Goal: Transaction & Acquisition: Purchase product/service

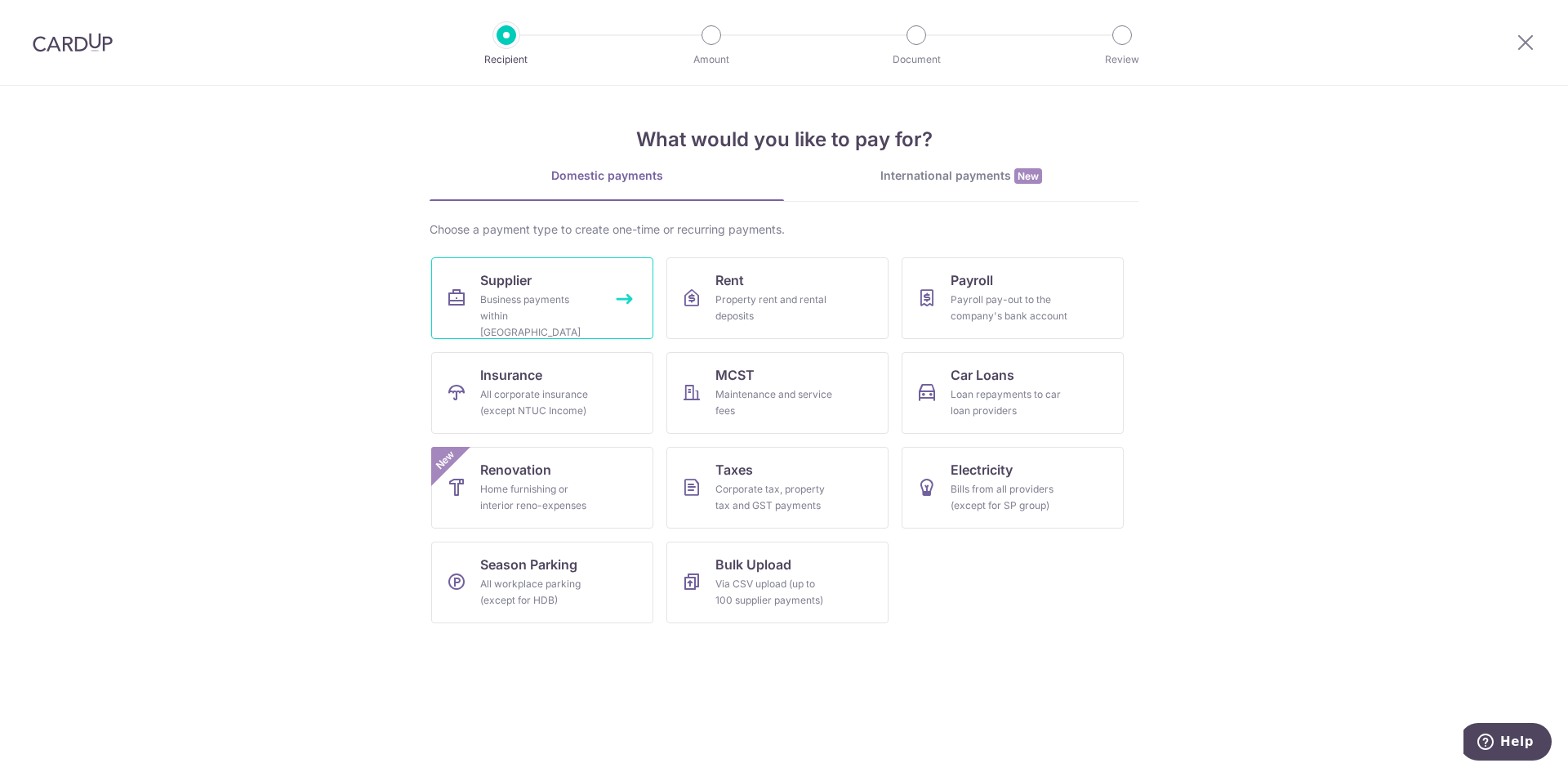
click at [508, 317] on div "Business payments within Singapore" at bounding box center [538, 316] width 117 height 49
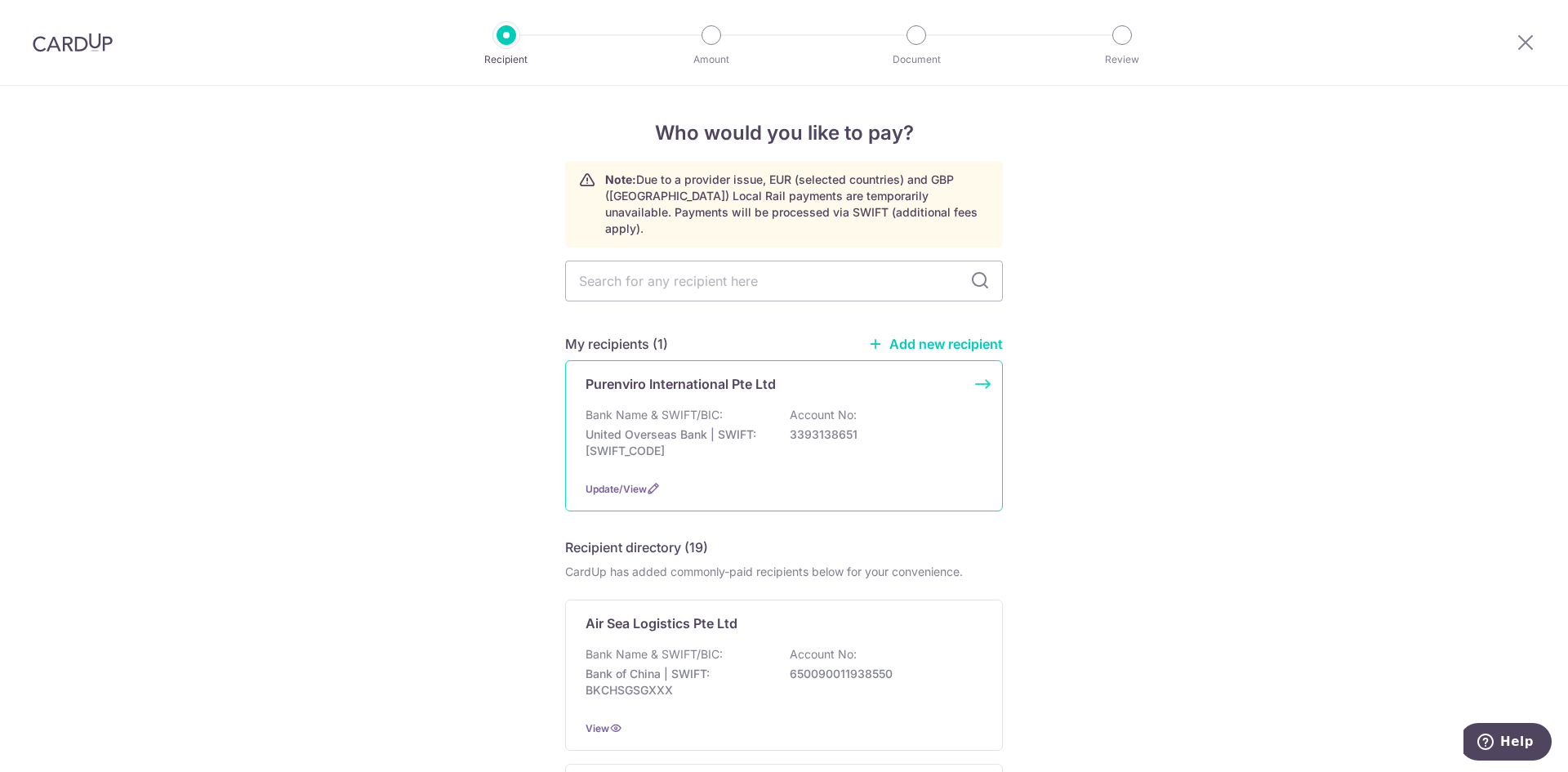
click at [652, 426] on p "United Overseas Bank | SWIFT: UOVBSGSGXXX" at bounding box center [677, 442] width 183 height 33
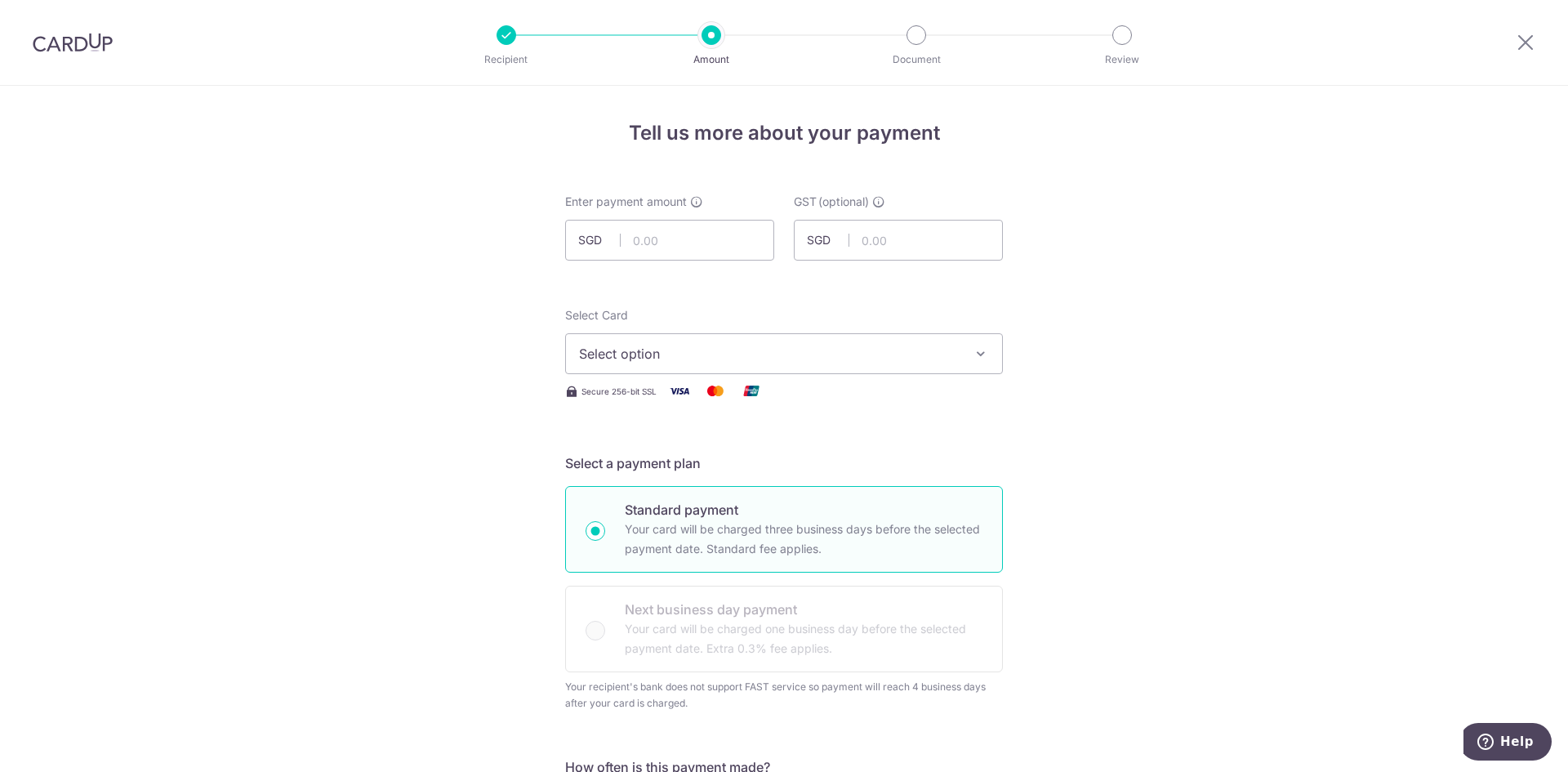
click at [659, 365] on button "Select option" at bounding box center [784, 353] width 438 height 41
click at [626, 466] on span "**** 2315" at bounding box center [648, 470] width 61 height 20
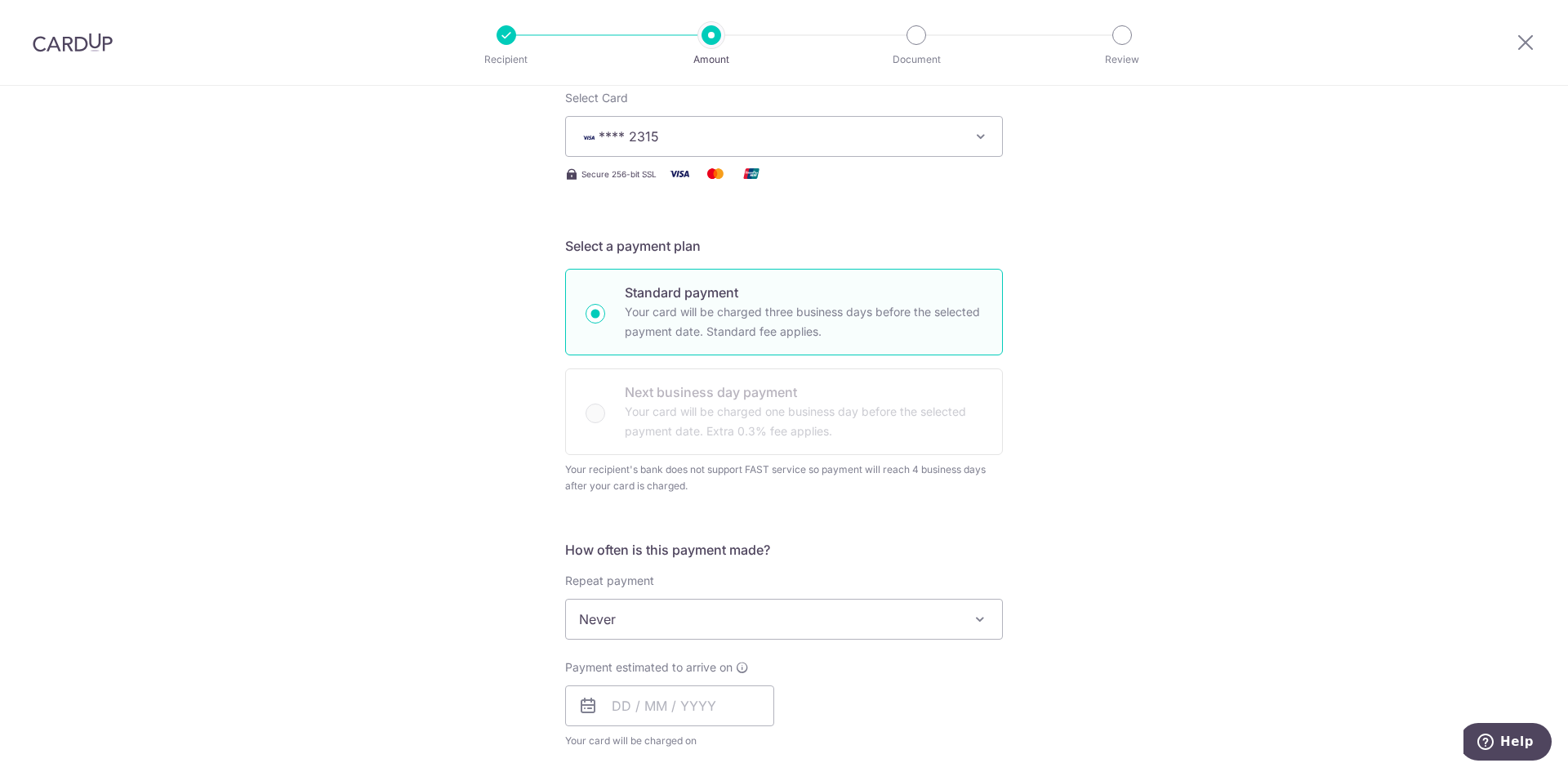
scroll to position [408, 0]
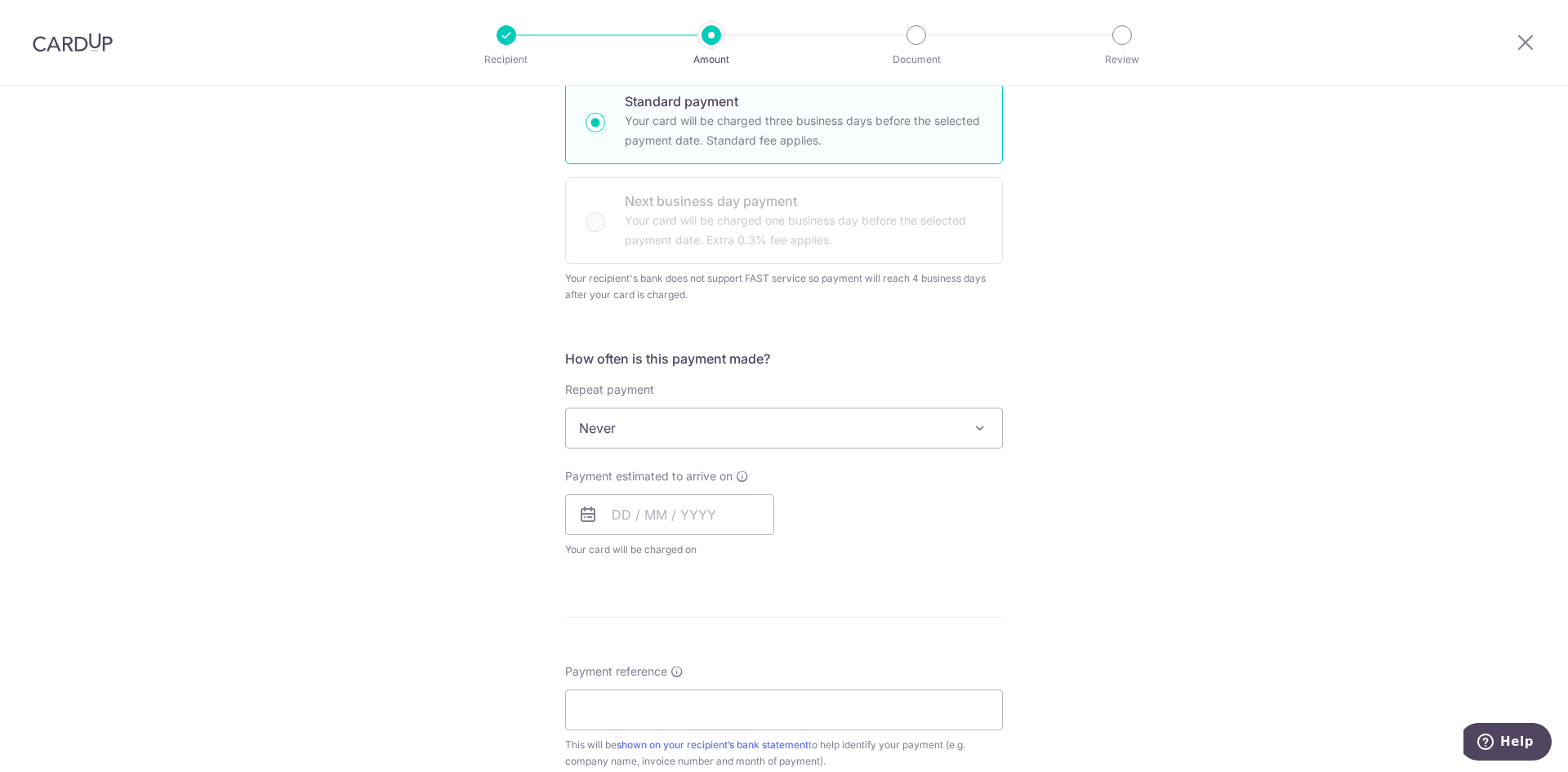
click at [622, 439] on span "Never" at bounding box center [784, 428] width 436 height 39
click at [423, 492] on div "Tell us more about your payment Enter payment amount SGD GST (optional) SGD Sel…" at bounding box center [784, 490] width 1568 height 1626
click at [658, 517] on input "text" at bounding box center [670, 514] width 209 height 41
click at [725, 699] on link "16" at bounding box center [729, 696] width 27 height 27
type input "16/10/2025"
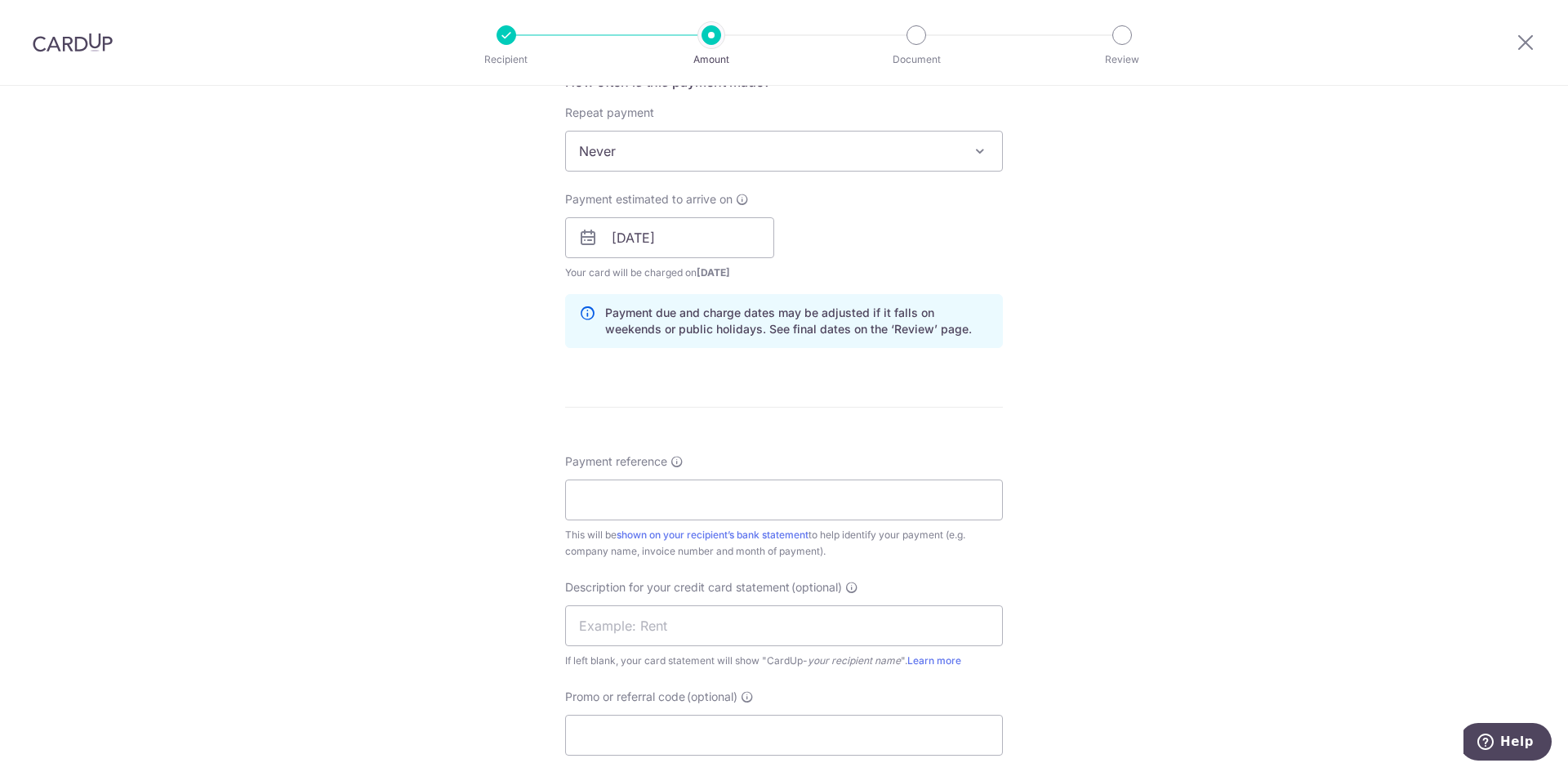
scroll to position [817, 0]
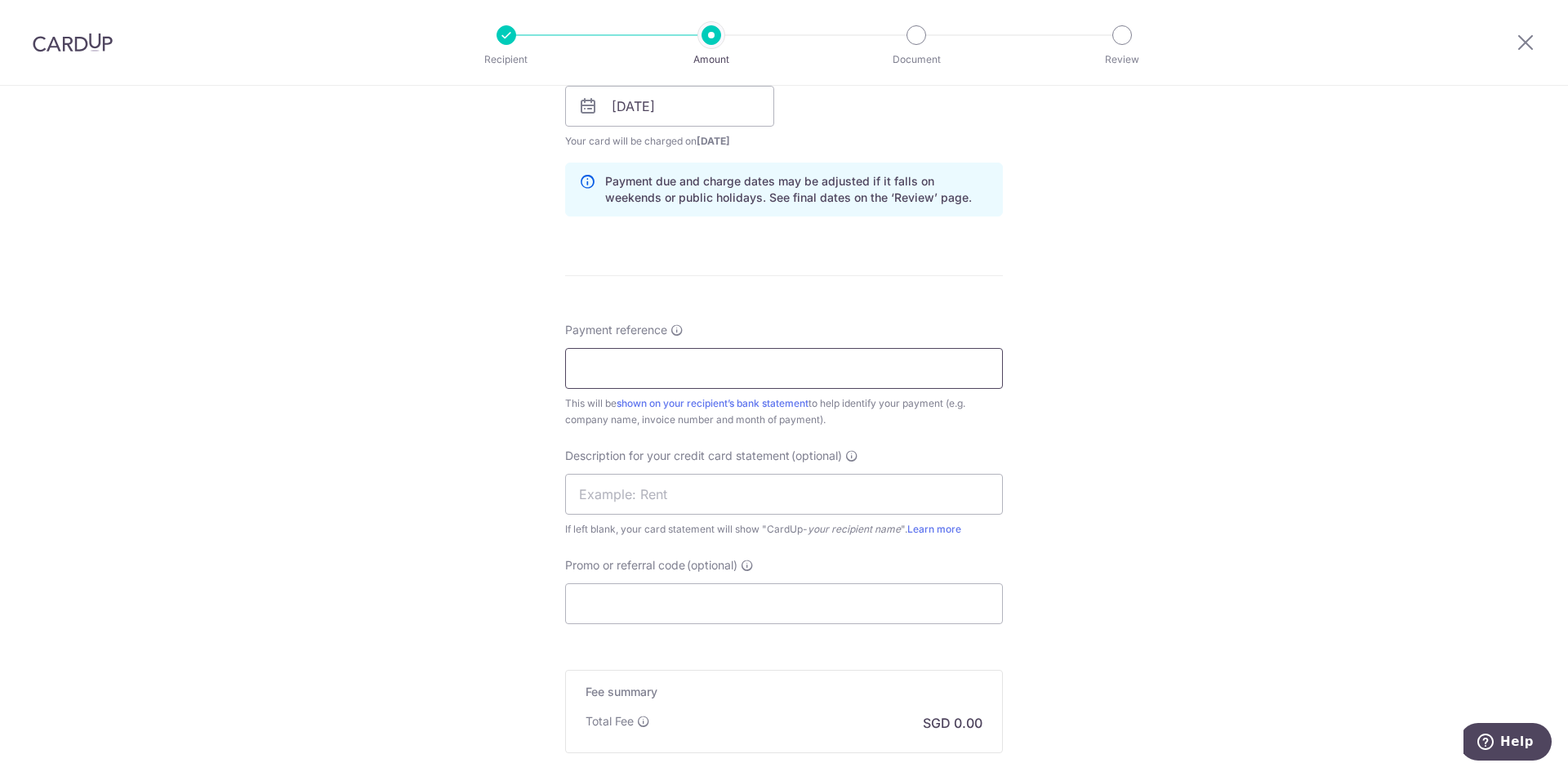
click at [609, 374] on input "Payment reference" at bounding box center [784, 369] width 438 height 41
drag, startPoint x: 741, startPoint y: 575, endPoint x: 741, endPoint y: 592, distance: 17.0
click at [740, 575] on div "Promo or referral code (optional) The discounted fee will be shown on the revie…" at bounding box center [784, 591] width 438 height 67
click at [748, 614] on input "Promo or referral code (optional)" at bounding box center [784, 604] width 438 height 41
paste input "QINGKAIG58"
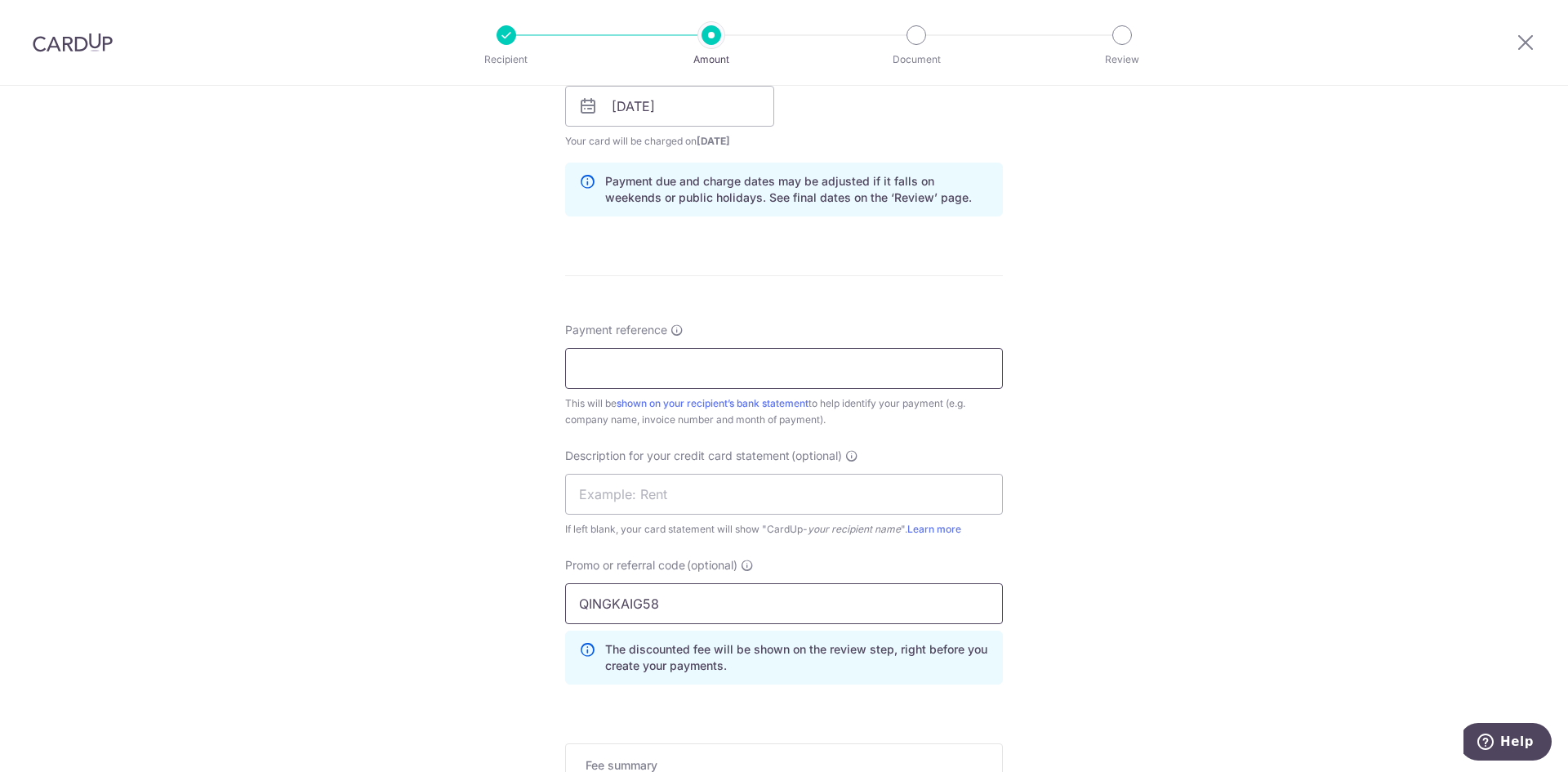
type input "QINGKAIG58"
click at [627, 353] on input "Payment reference" at bounding box center [784, 369] width 438 height 41
click at [700, 346] on div "Payment reference This will be shown on your recipient’s bank statement to help…" at bounding box center [784, 375] width 438 height 106
click at [707, 359] on input "Payment reference" at bounding box center [784, 369] width 438 height 41
paste input "PUR2025-0139"
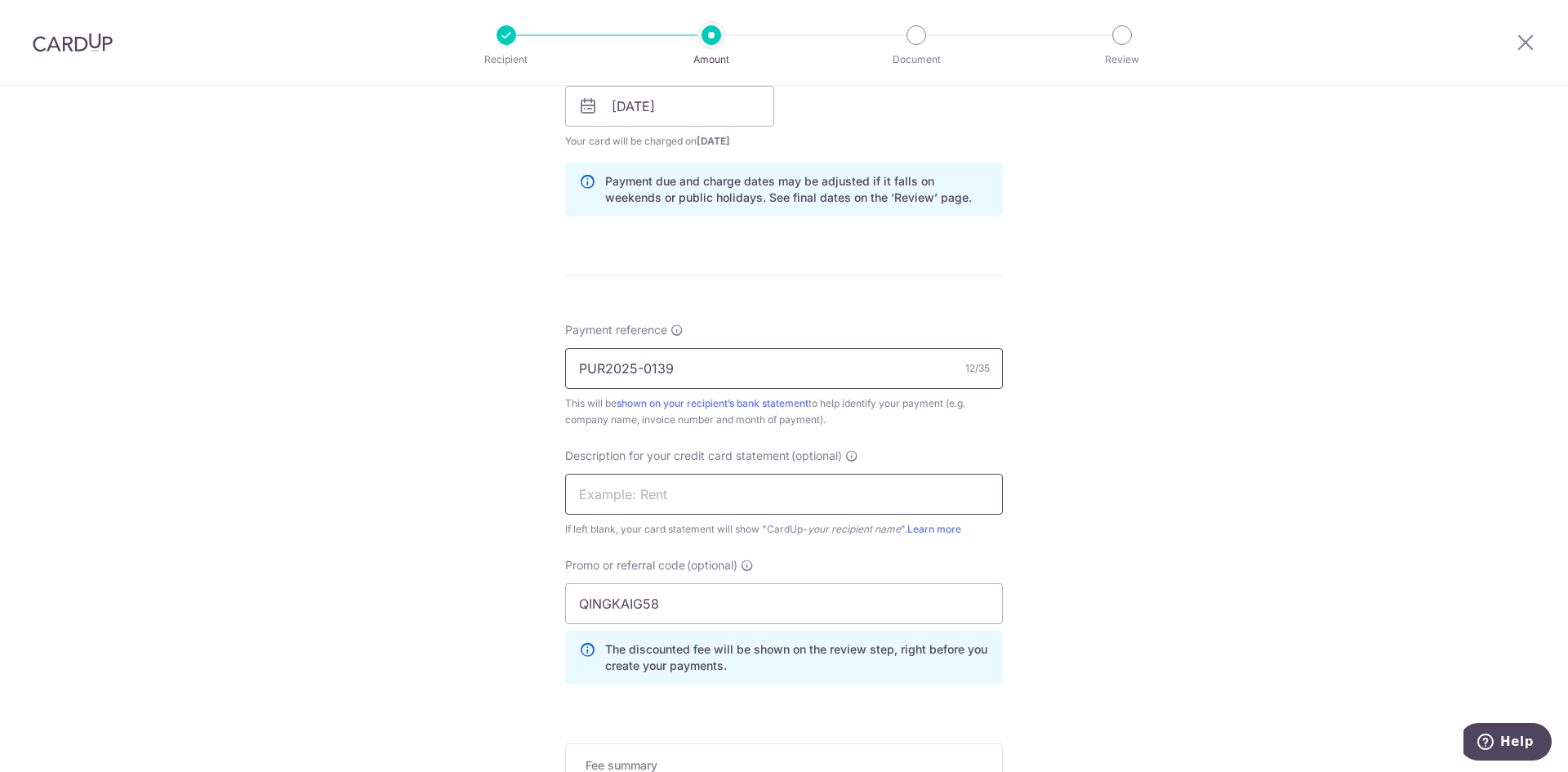
type input "PUR2025-0139"
click at [747, 489] on input "text" at bounding box center [784, 495] width 438 height 41
click at [869, 513] on input "text" at bounding box center [784, 495] width 438 height 41
paste input "Purenviro"
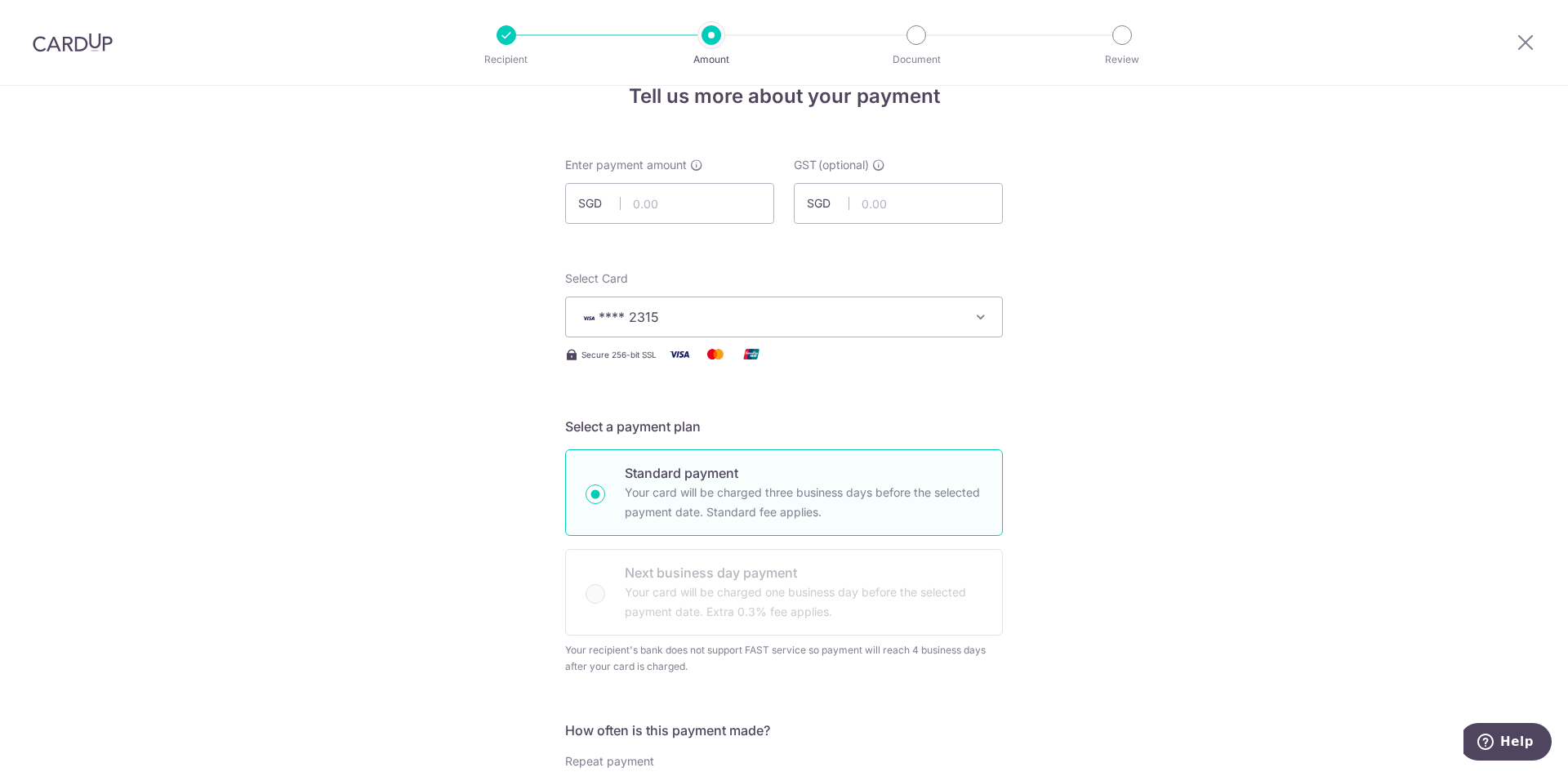
scroll to position [0, 0]
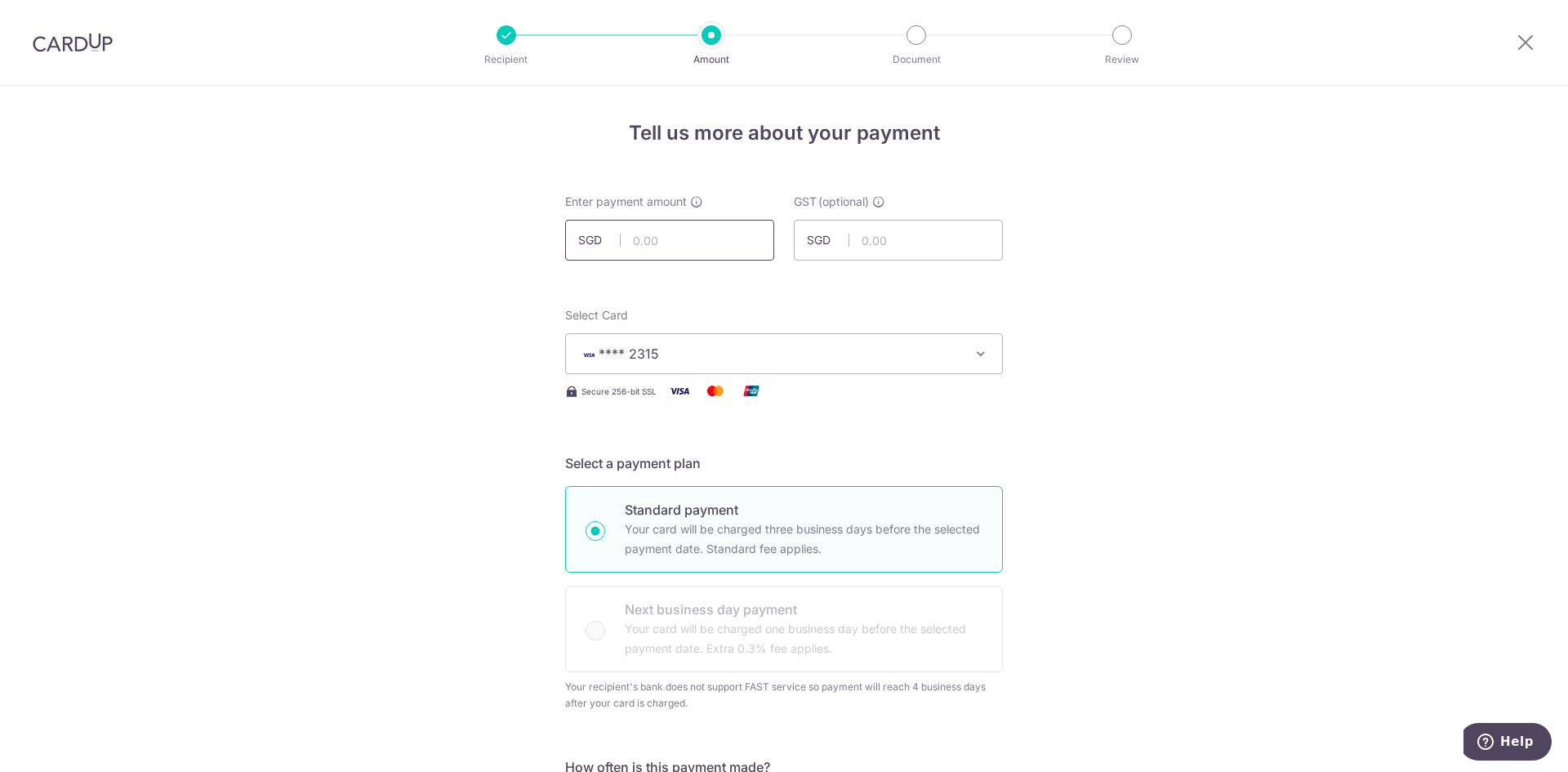
type input "Purenviro"
click at [718, 247] on input "text" at bounding box center [670, 241] width 209 height 41
type input "8,000.00"
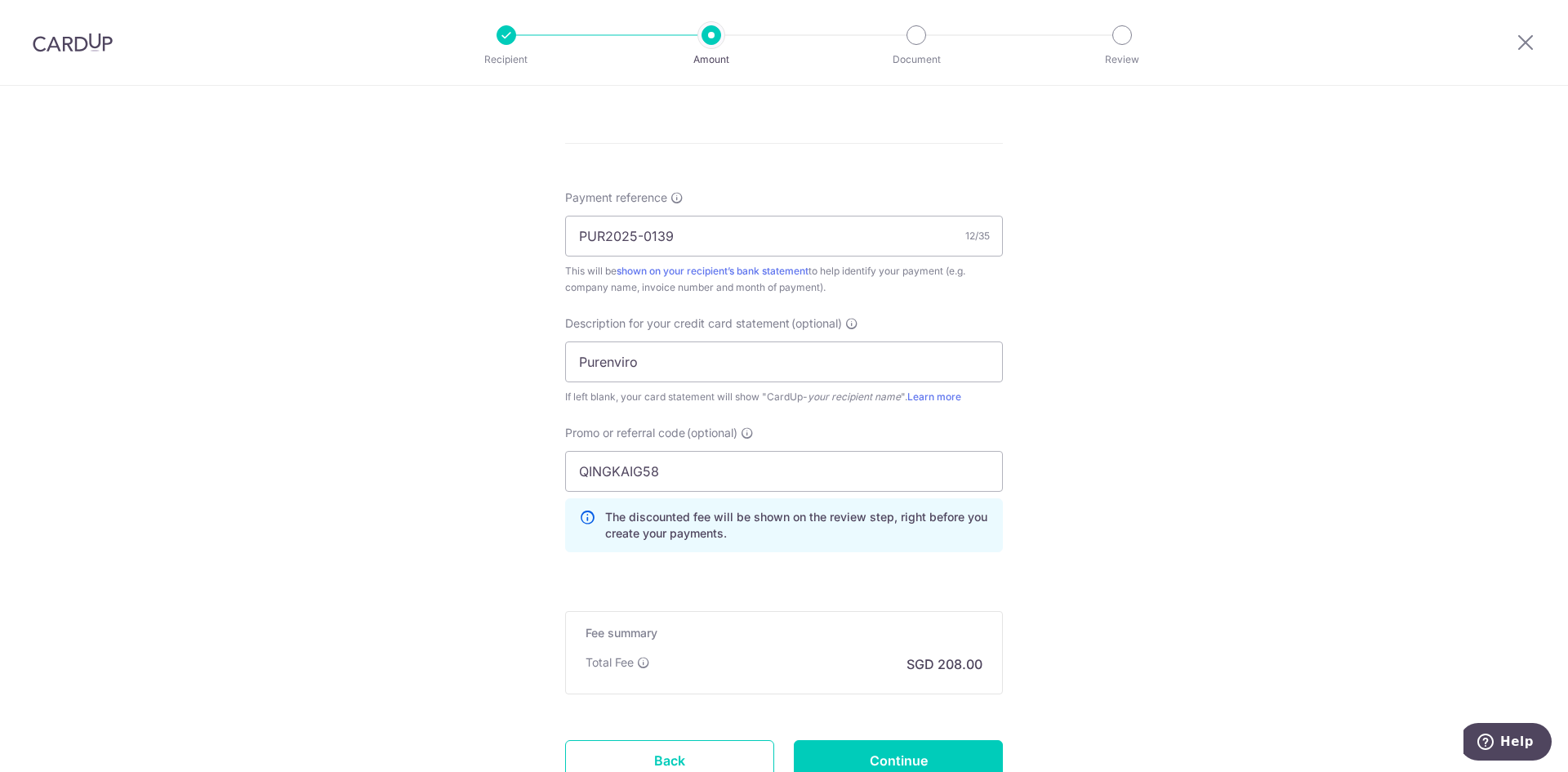
scroll to position [1081, 0]
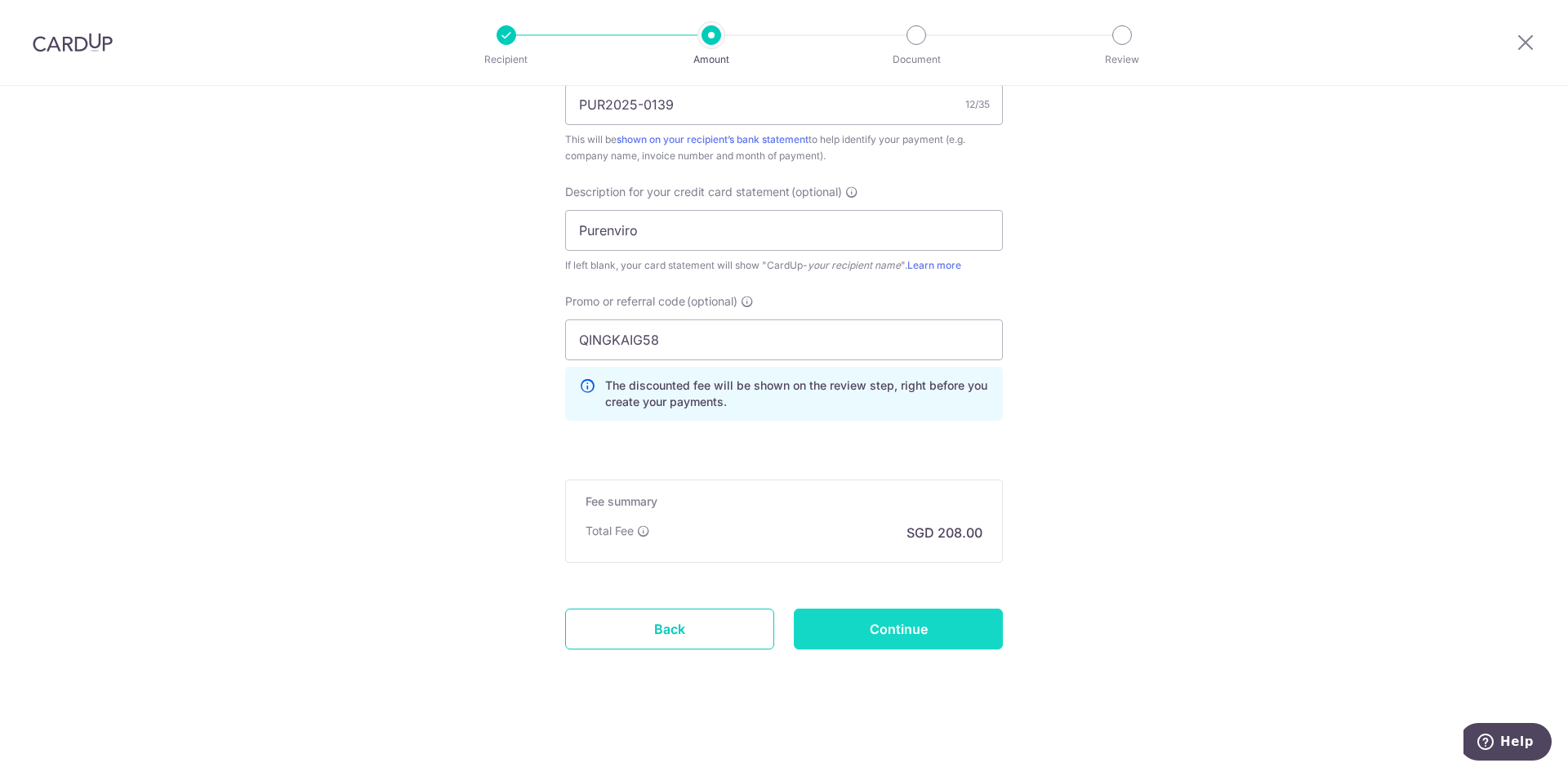
click at [873, 631] on input "Continue" at bounding box center [898, 629] width 209 height 41
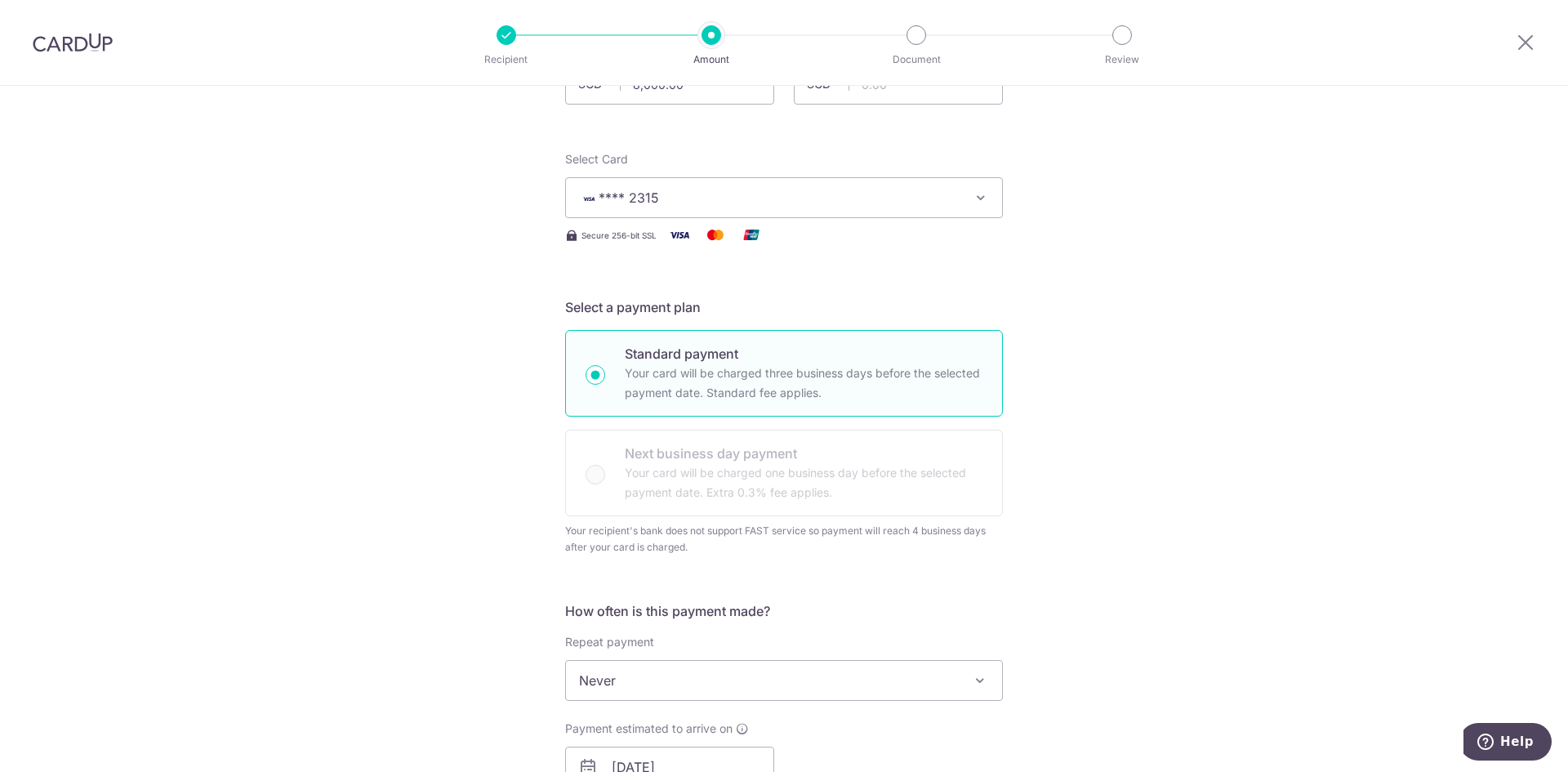
scroll to position [123, 0]
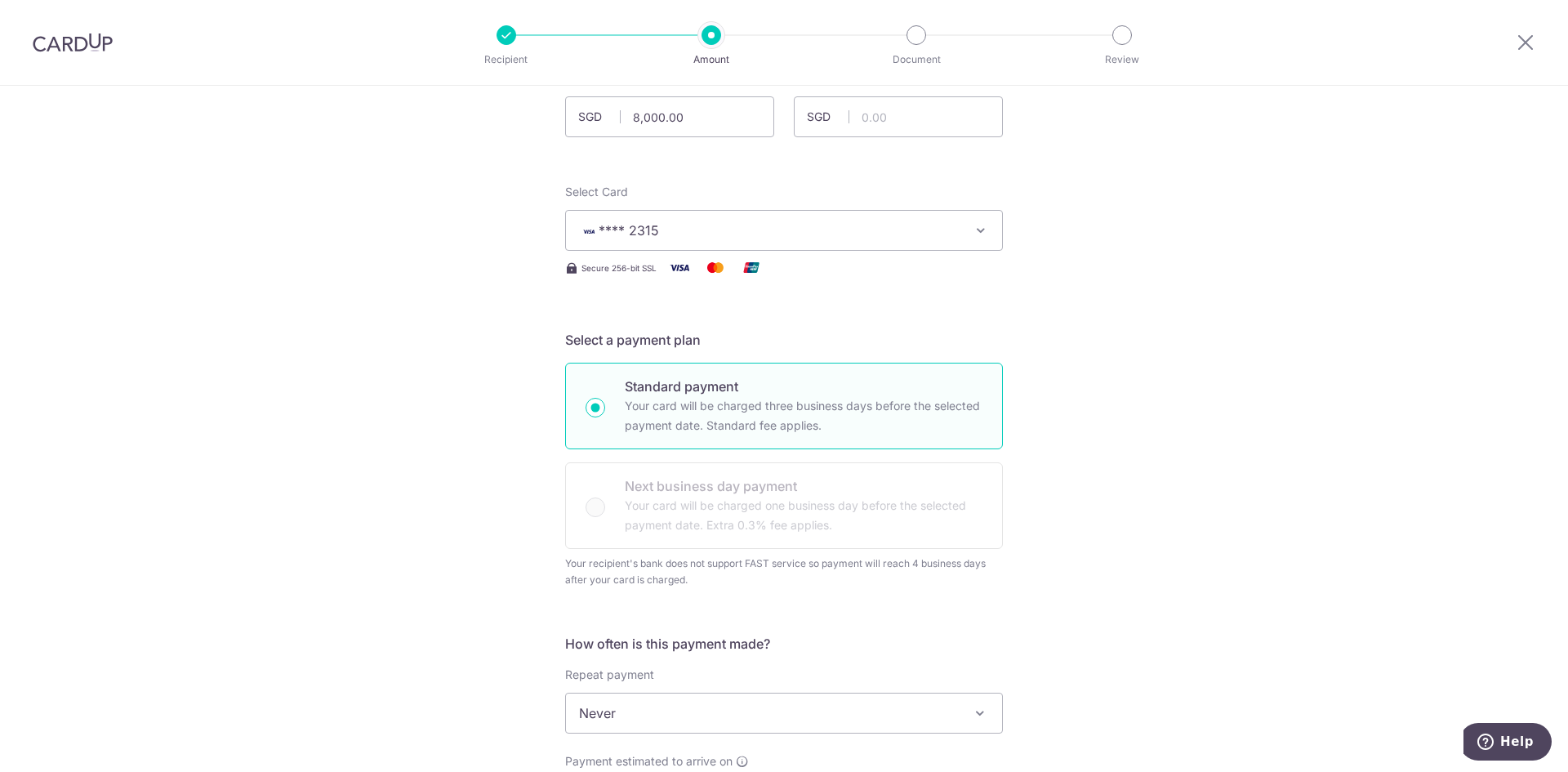
click at [663, 245] on button "**** 2315" at bounding box center [784, 230] width 438 height 41
click at [656, 282] on span "Add credit card" at bounding box center [798, 276] width 381 height 16
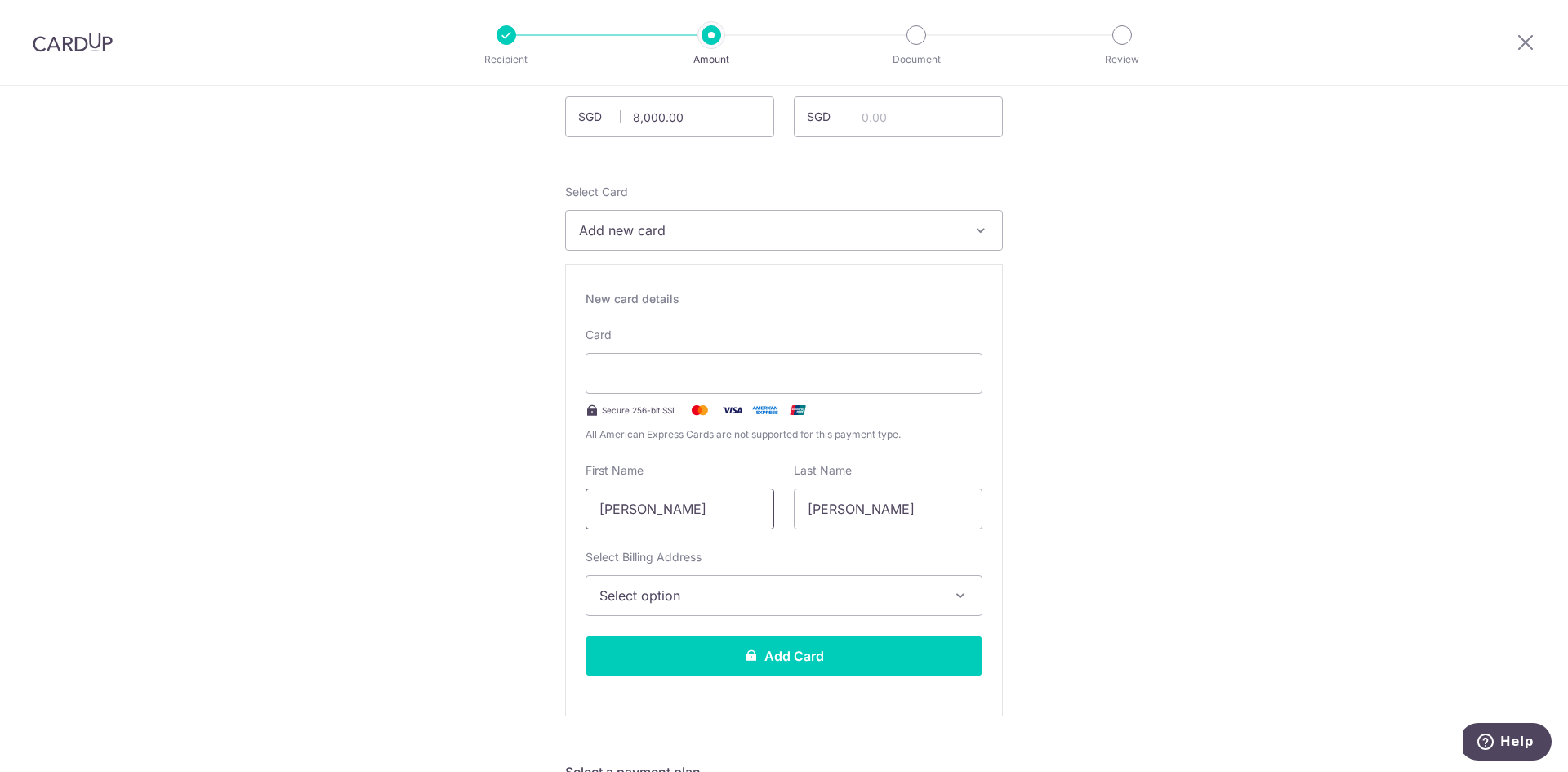
click at [653, 498] on input "[PERSON_NAME]" at bounding box center [679, 509] width 188 height 41
drag, startPoint x: 648, startPoint y: 504, endPoint x: 553, endPoint y: 537, distance: 100.6
type input "Qingkai"
type input "Guo"
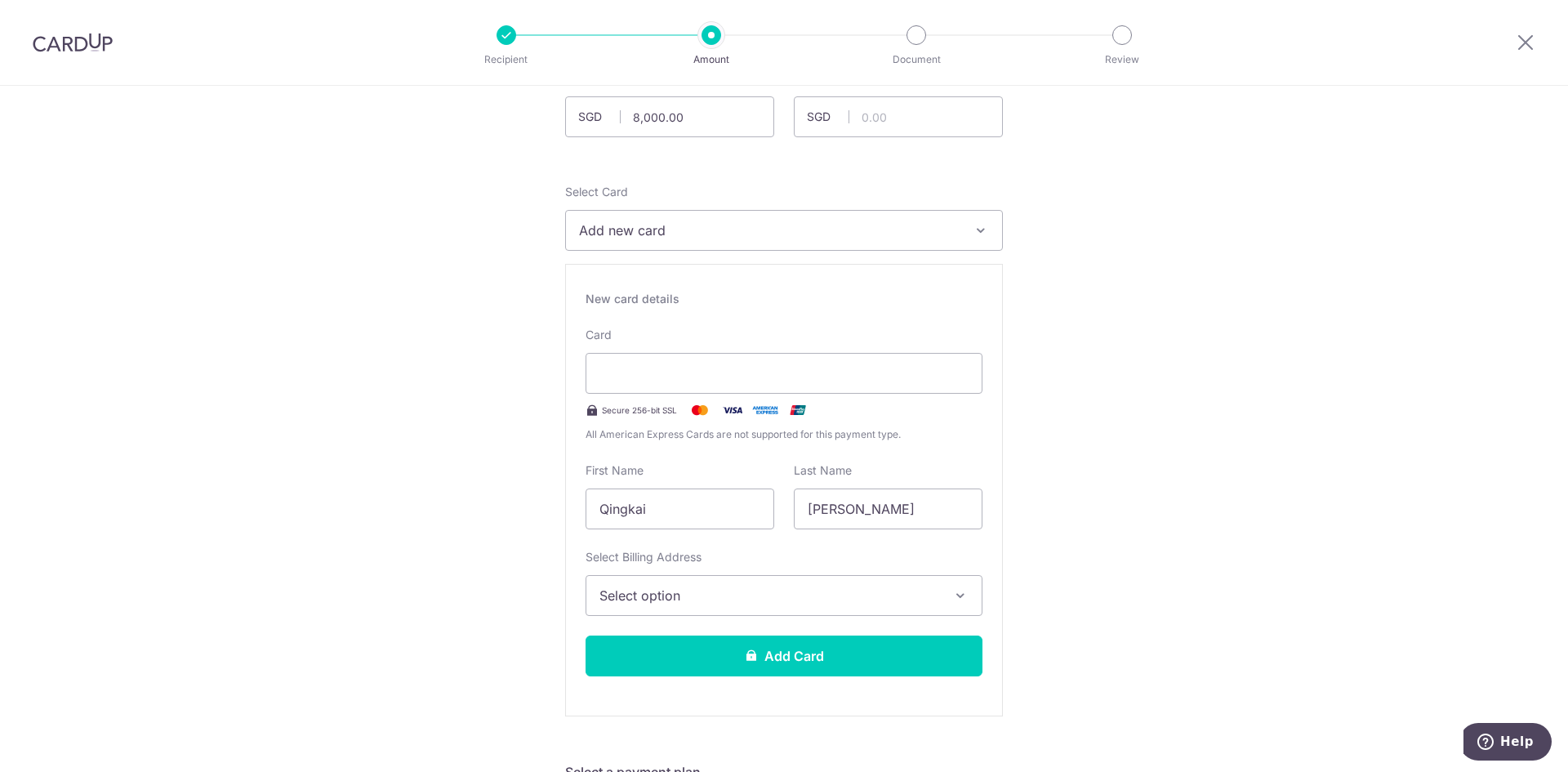
click at [595, 602] on button "Select option" at bounding box center [784, 596] width 397 height 41
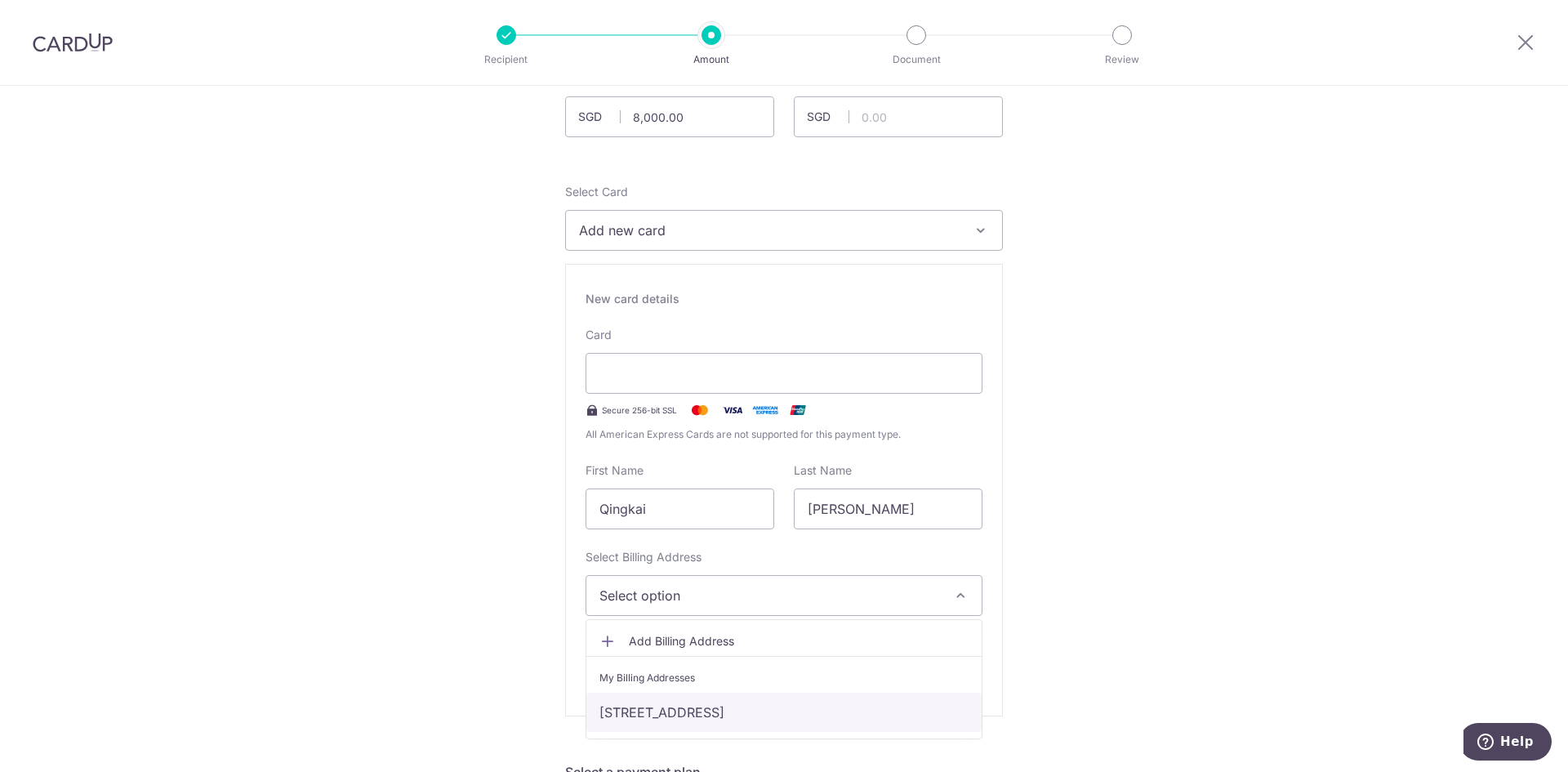
click at [638, 711] on link "[STREET_ADDRESS]" at bounding box center [784, 712] width 395 height 39
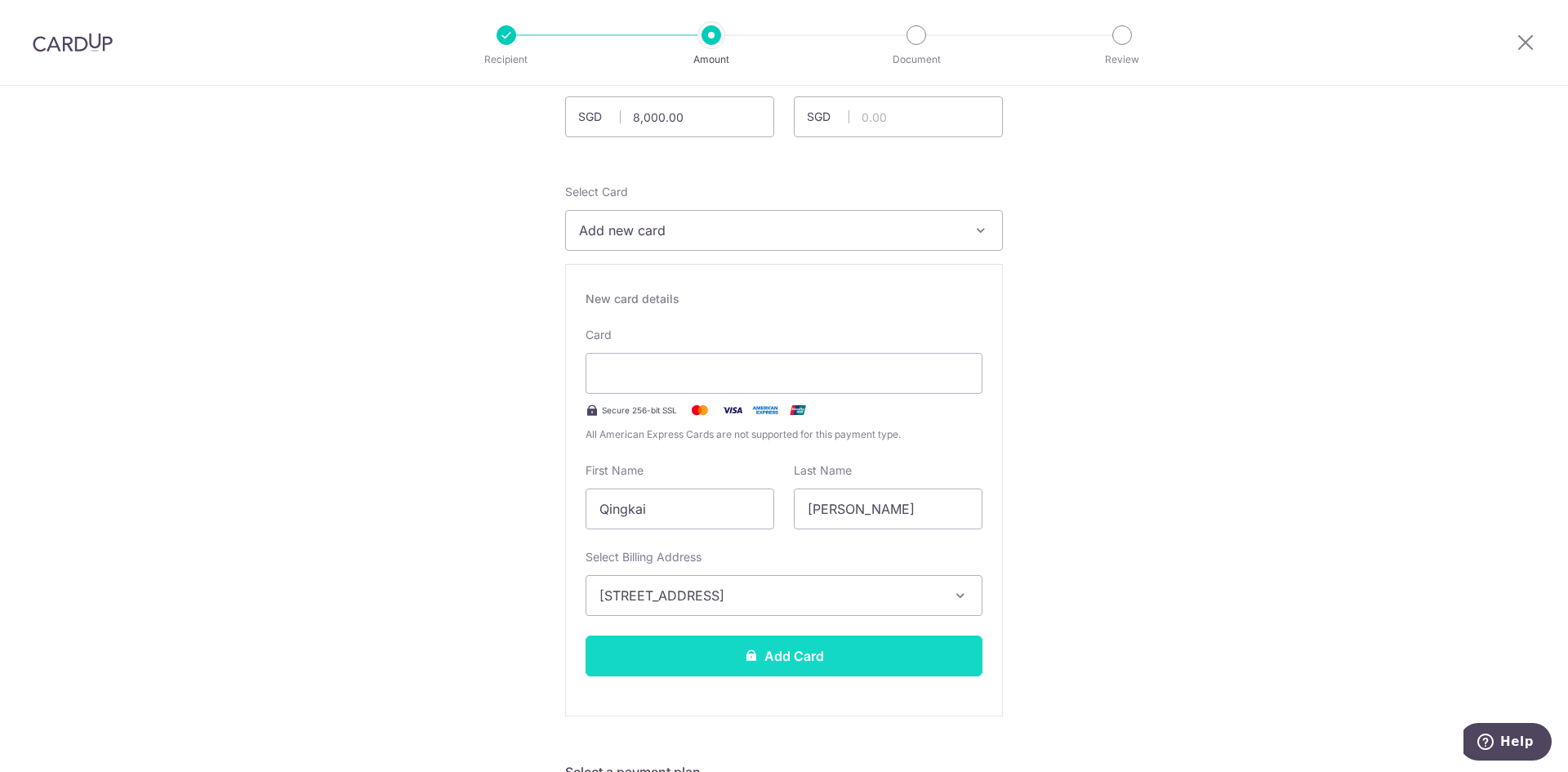
click at [728, 656] on button "Add Card" at bounding box center [784, 656] width 397 height 41
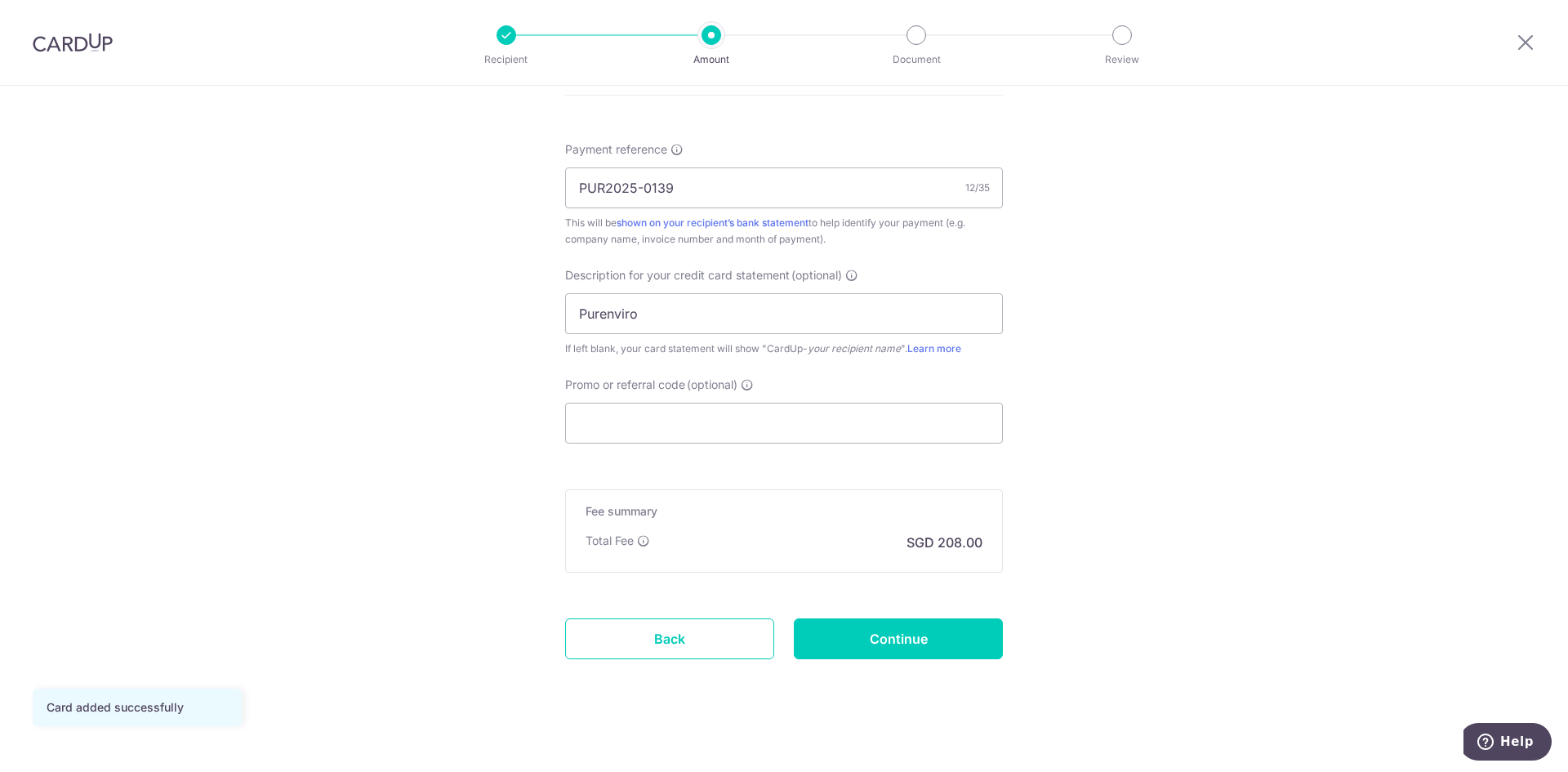
scroll to position [1007, 0]
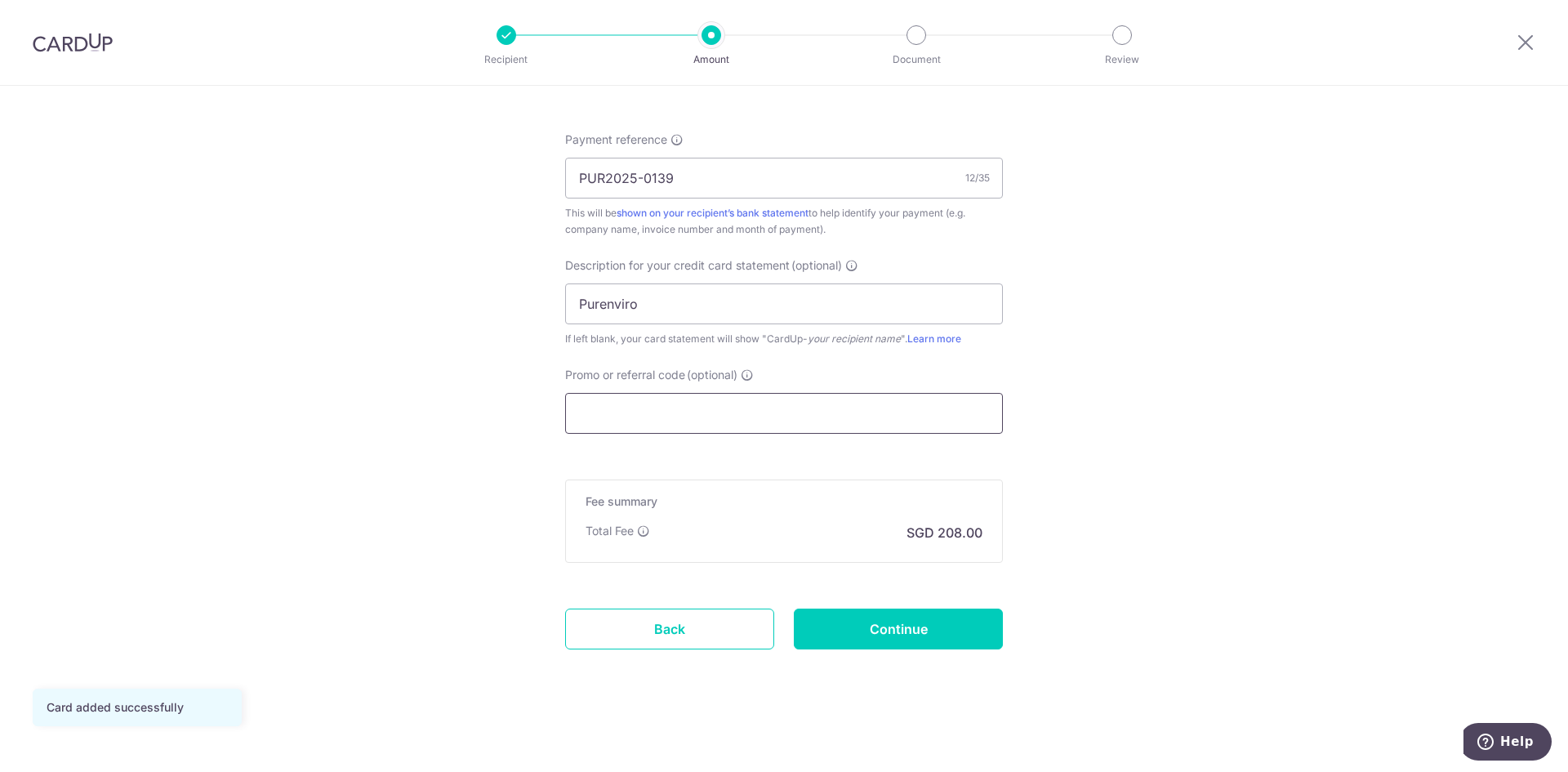
click at [711, 415] on input "Promo or referral code (optional)" at bounding box center [784, 413] width 438 height 41
click at [630, 419] on input "Promo or referral code (optional)" at bounding box center [784, 413] width 438 height 41
paste input "QINGKAIG58"
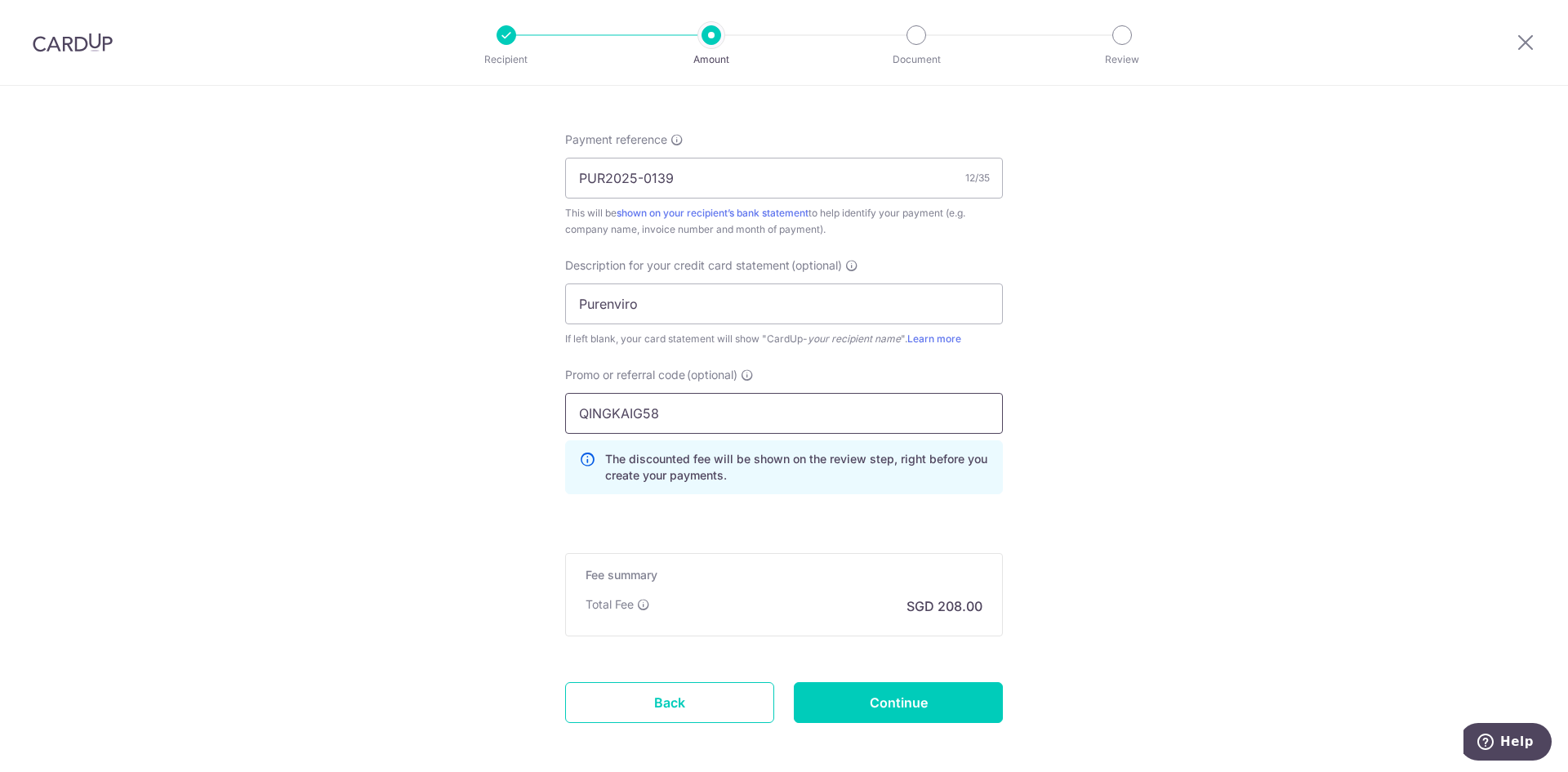
type input "QINGKAIG58"
click at [933, 709] on input "Continue" at bounding box center [898, 703] width 209 height 41
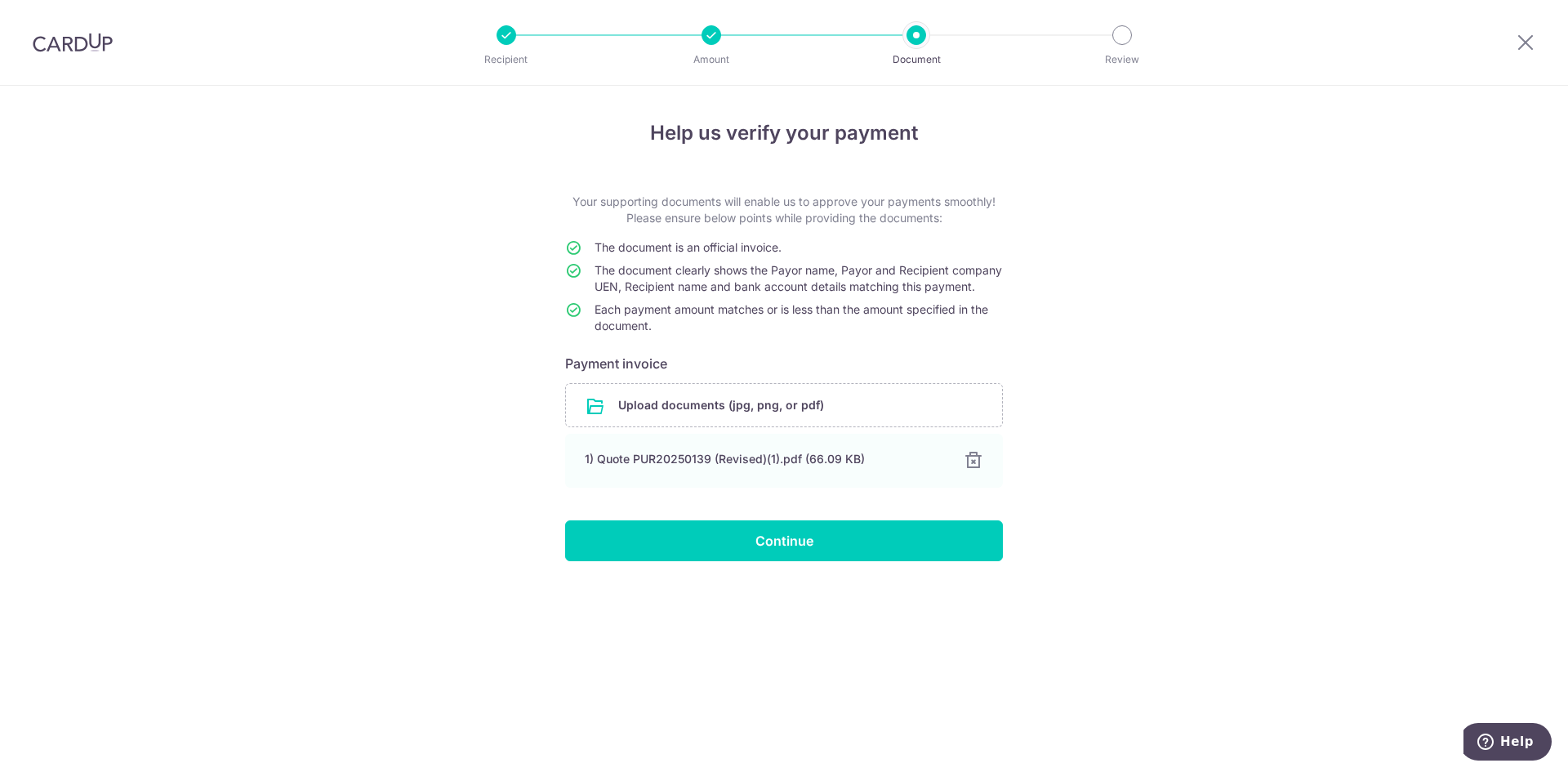
drag, startPoint x: 596, startPoint y: 243, endPoint x: 719, endPoint y: 347, distance: 161.1
click at [719, 341] on tbody "The document is an official invoice. The document clearly shows the Payor name,…" at bounding box center [784, 290] width 438 height 101
copy tbody "The document is an official invoice. The document clearly shows the Payor name,…"
click at [795, 301] on td "The document clearly shows the Payor name, Payor and Recipient company UEN, Rec…" at bounding box center [798, 282] width 408 height 39
click at [978, 471] on div at bounding box center [972, 460] width 20 height 20
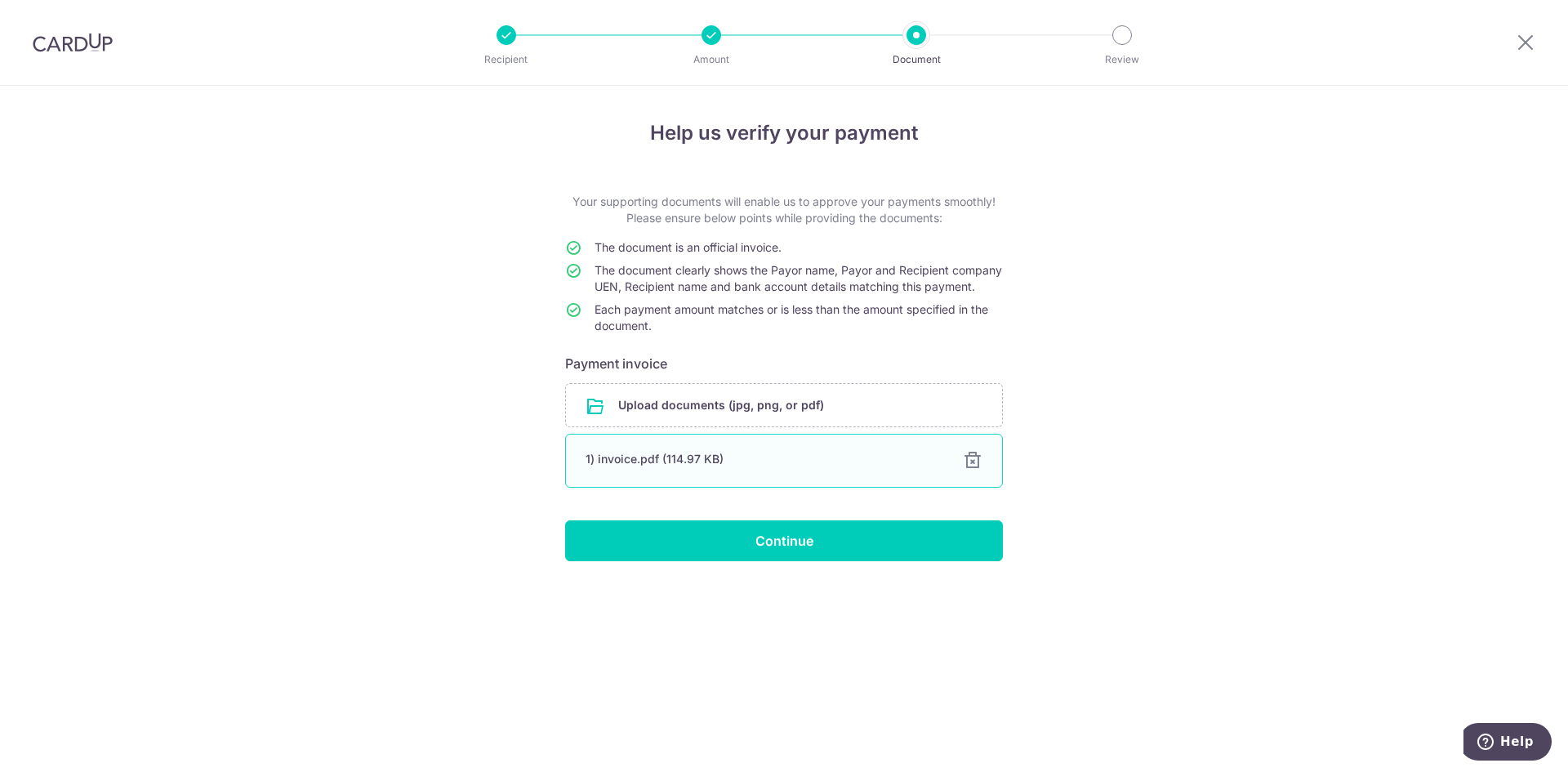
click at [975, 471] on div at bounding box center [972, 460] width 20 height 20
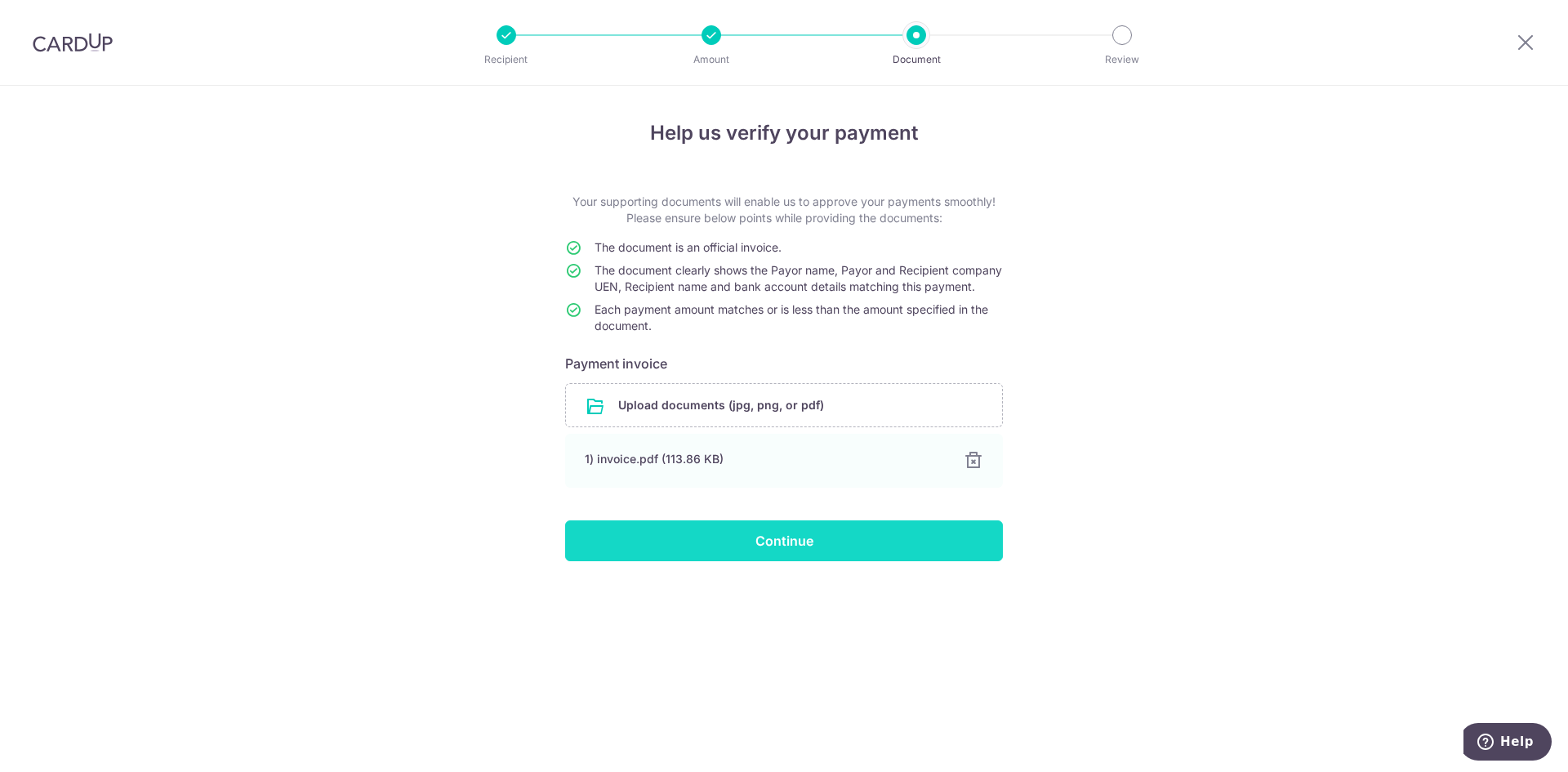
click at [714, 557] on input "Continue" at bounding box center [784, 541] width 438 height 41
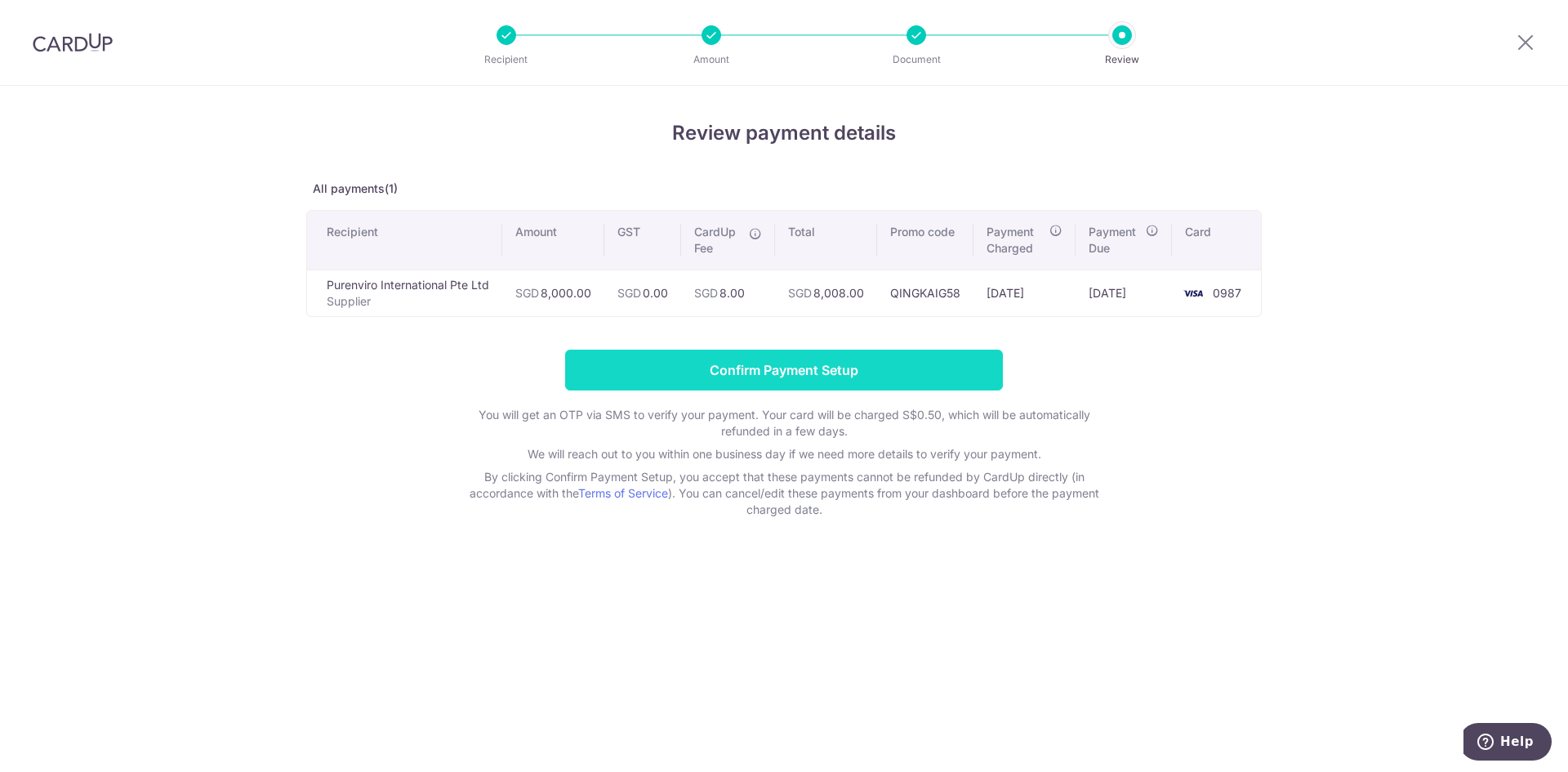
click at [748, 371] on input "Confirm Payment Setup" at bounding box center [784, 371] width 438 height 41
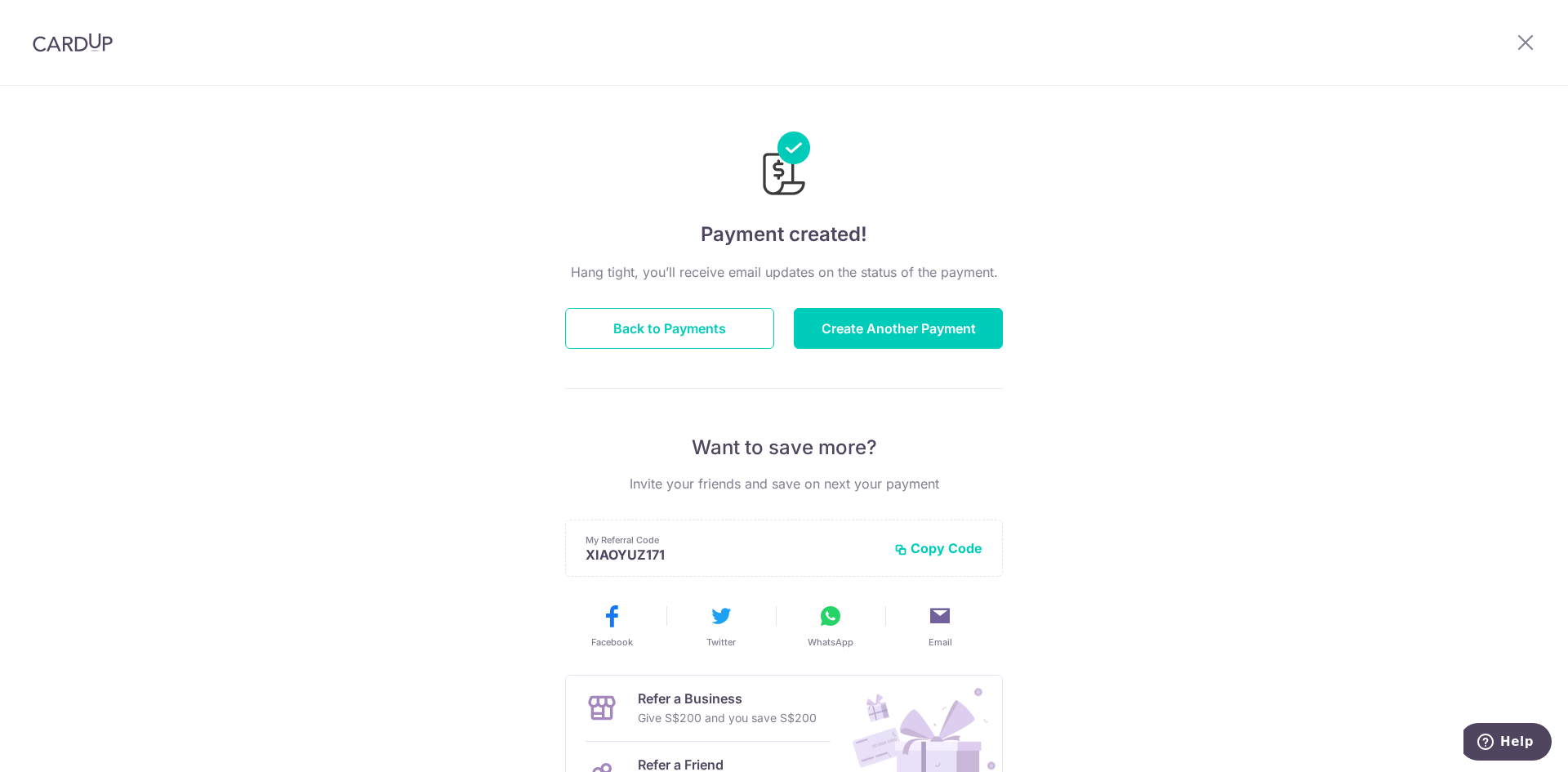
click at [1515, 42] on div at bounding box center [1524, 42] width 85 height 85
click at [1519, 42] on icon at bounding box center [1525, 42] width 20 height 21
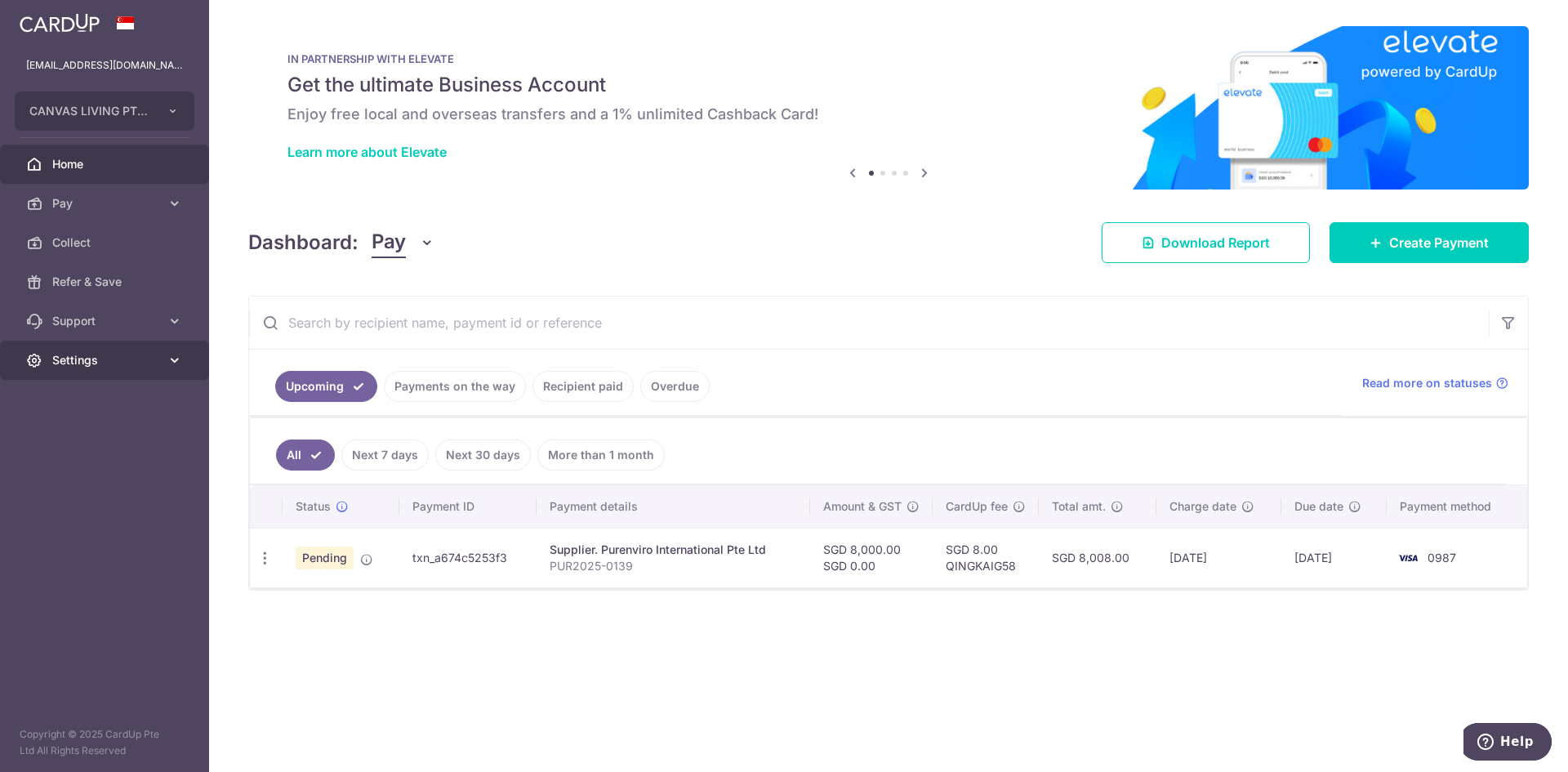
click at [80, 363] on span "Settings" at bounding box center [106, 359] width 108 height 16
click at [60, 440] on span "Logout" at bounding box center [106, 438] width 108 height 16
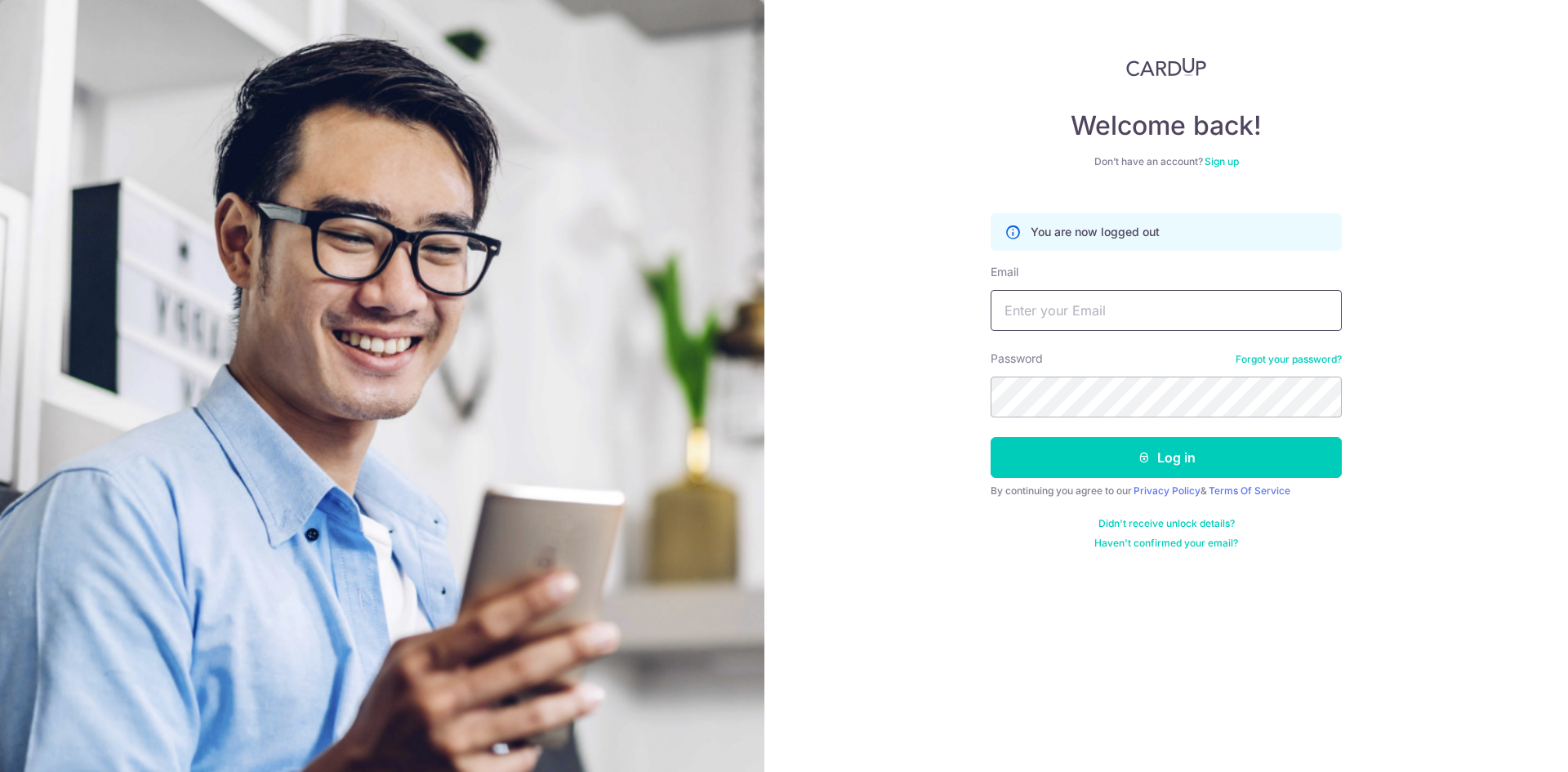
click at [1098, 320] on input "Email" at bounding box center [1166, 311] width 351 height 41
type input "[EMAIL_ADDRESS][DOMAIN_NAME]"
click at [1062, 463] on button "Log in" at bounding box center [1166, 458] width 351 height 41
